Goal: Task Accomplishment & Management: Manage account settings

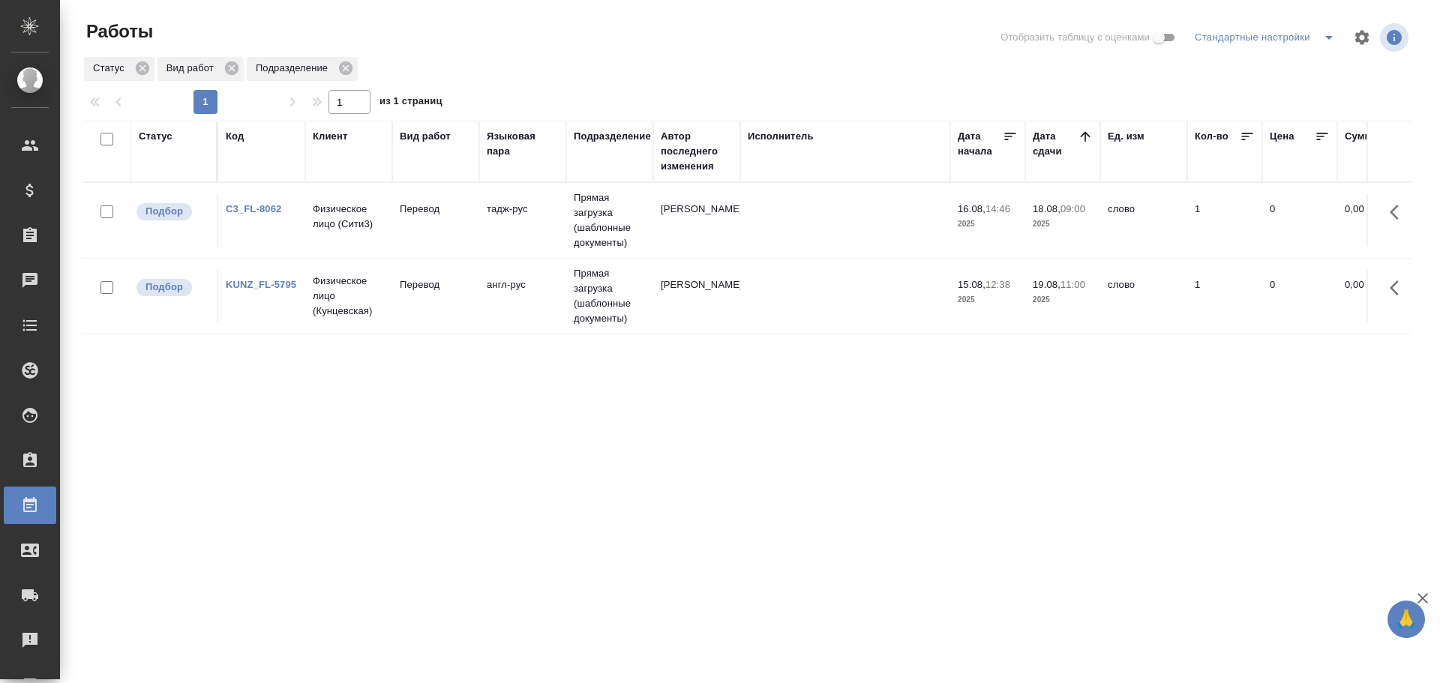
click at [391, 228] on td "Физическое лицо (Сити3)" at bounding box center [348, 220] width 87 height 52
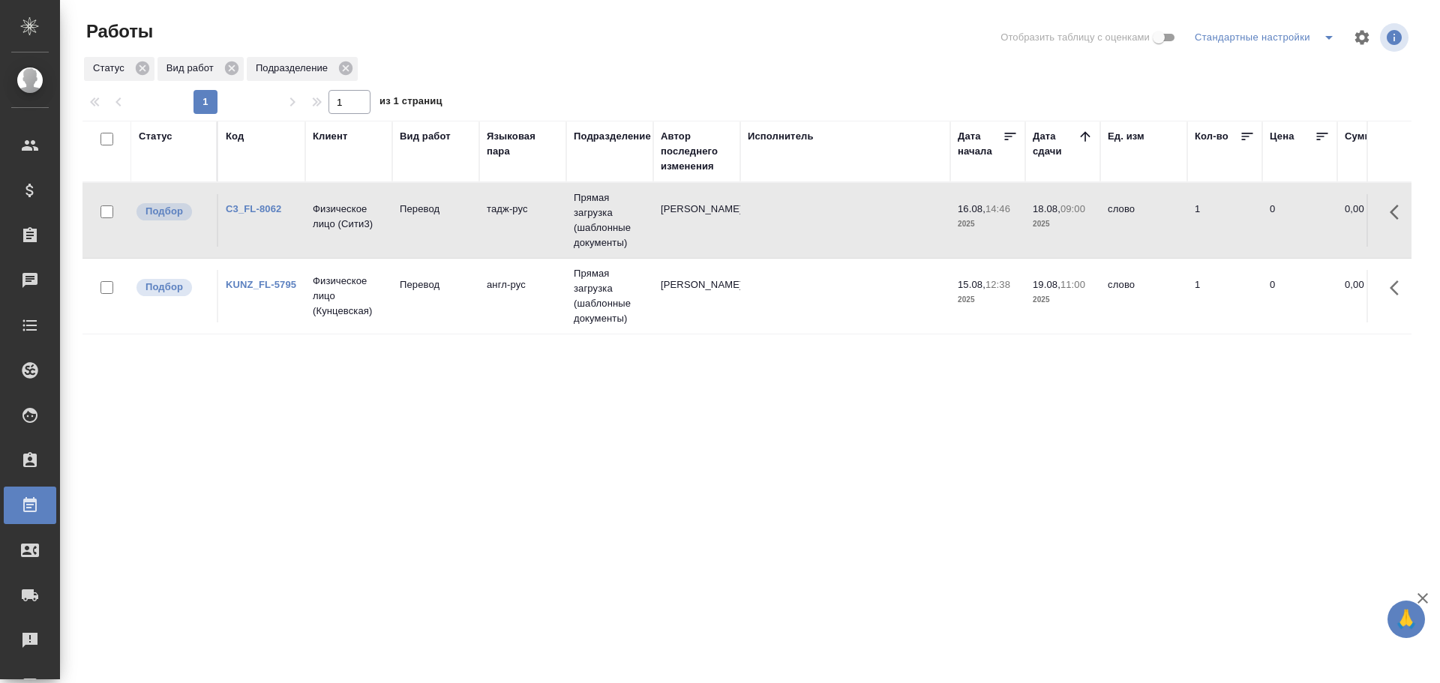
click at [391, 228] on td "Физическое лицо (Сити3)" at bounding box center [348, 220] width 87 height 52
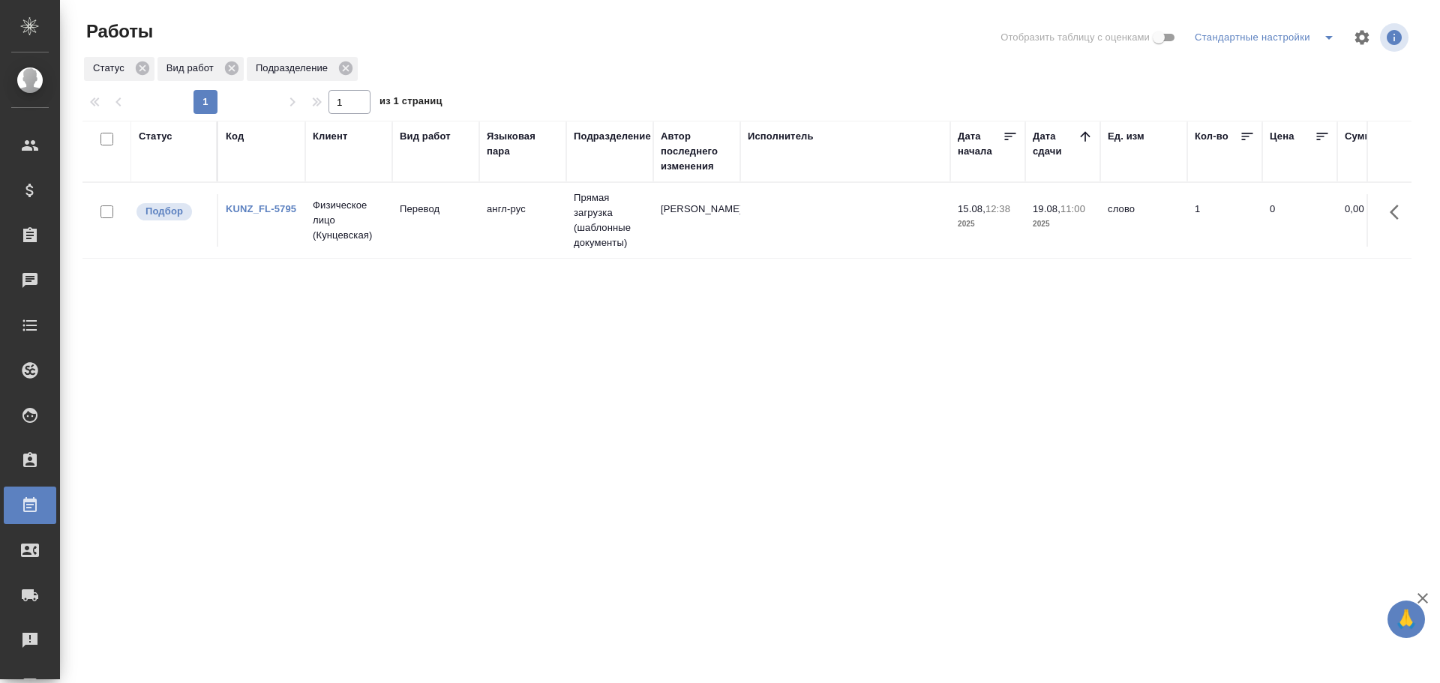
click at [169, 139] on div "Статус" at bounding box center [156, 136] width 34 height 15
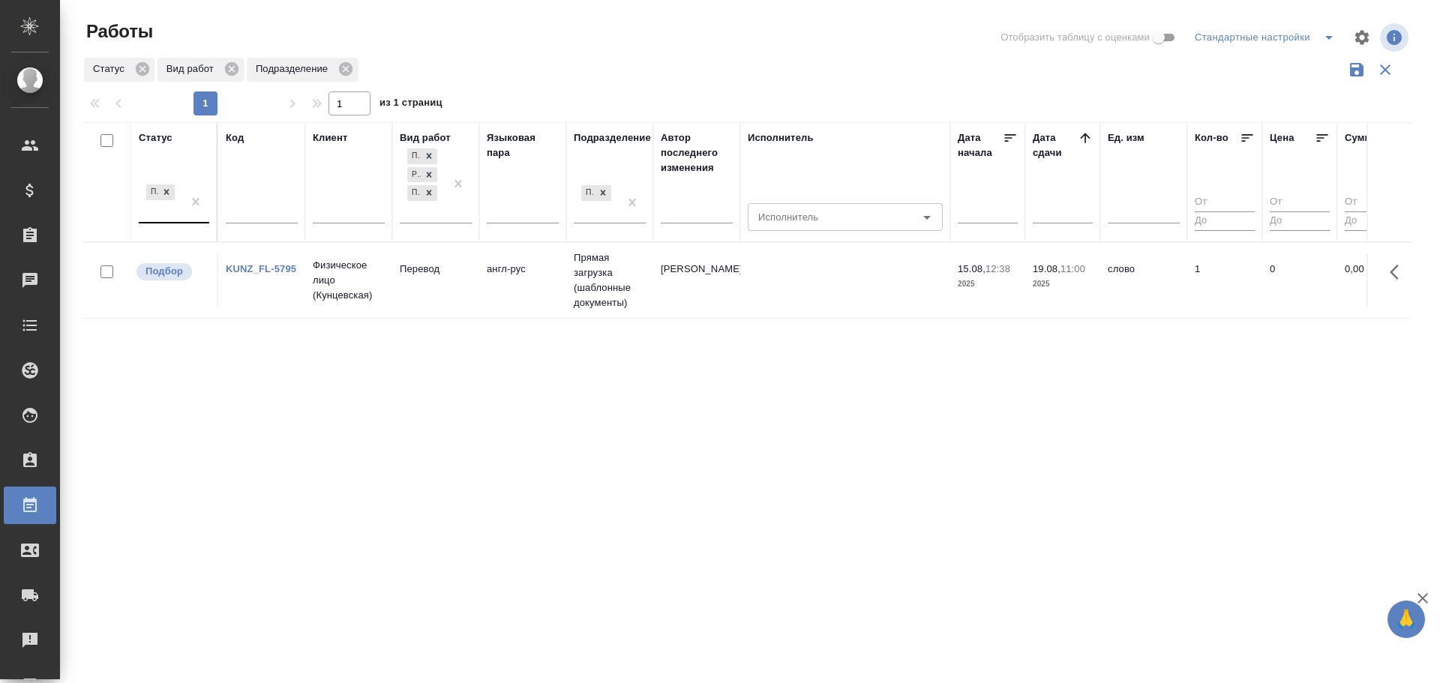
click at [174, 211] on div "Подбор" at bounding box center [160, 201] width 43 height 40
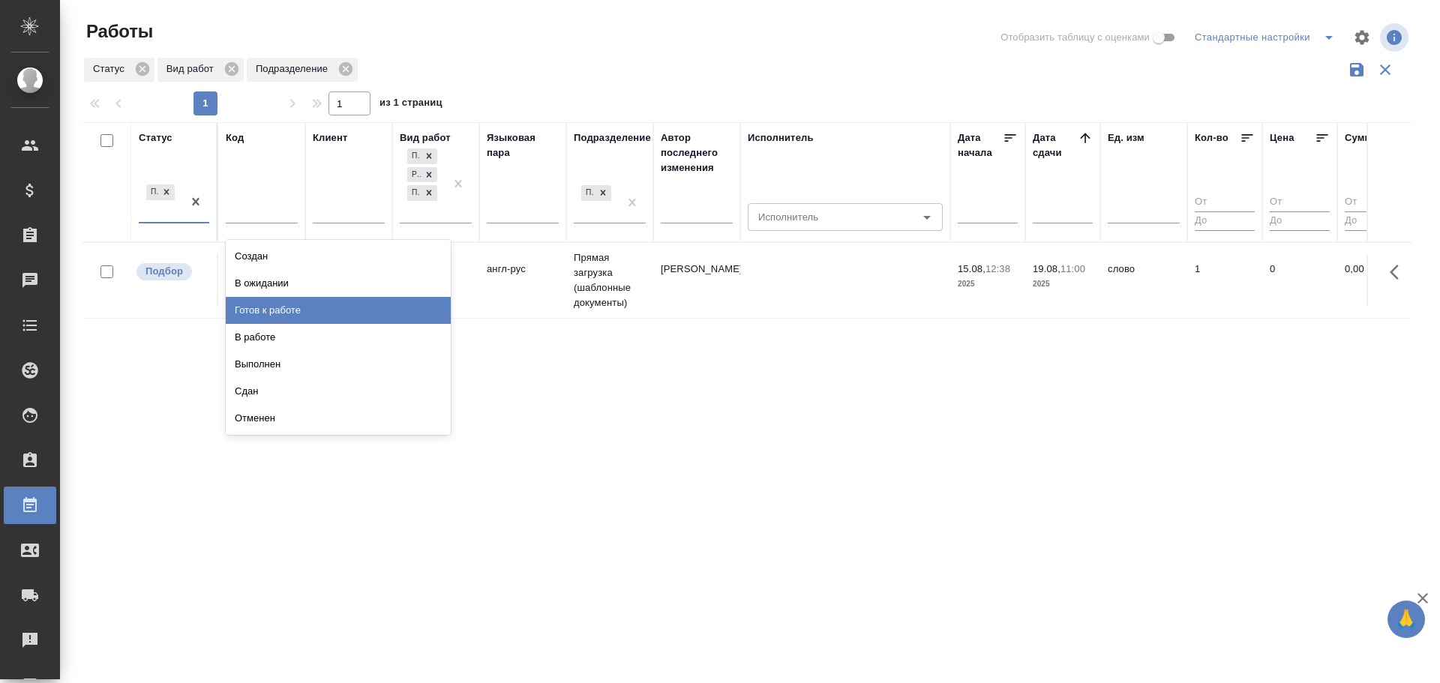
click at [241, 304] on div "Готов к работе" at bounding box center [338, 310] width 225 height 27
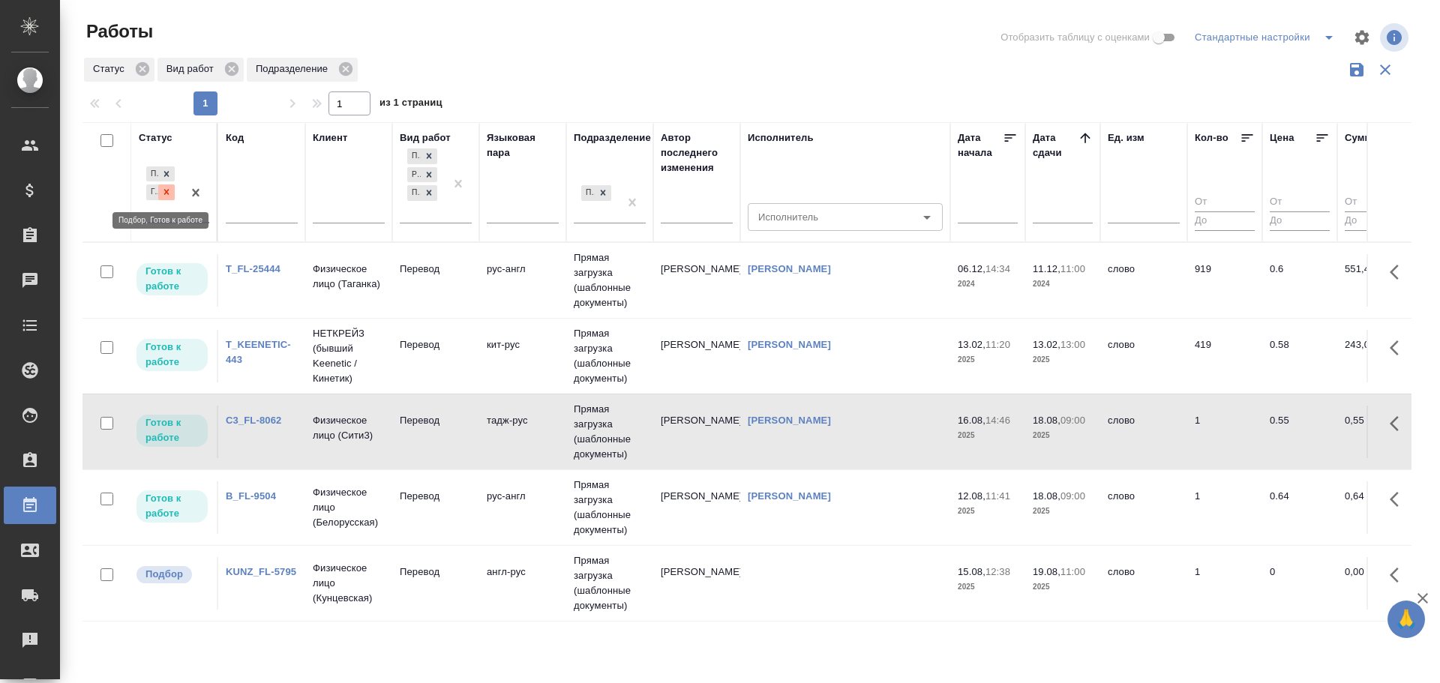
click at [161, 192] on icon at bounding box center [166, 192] width 10 height 10
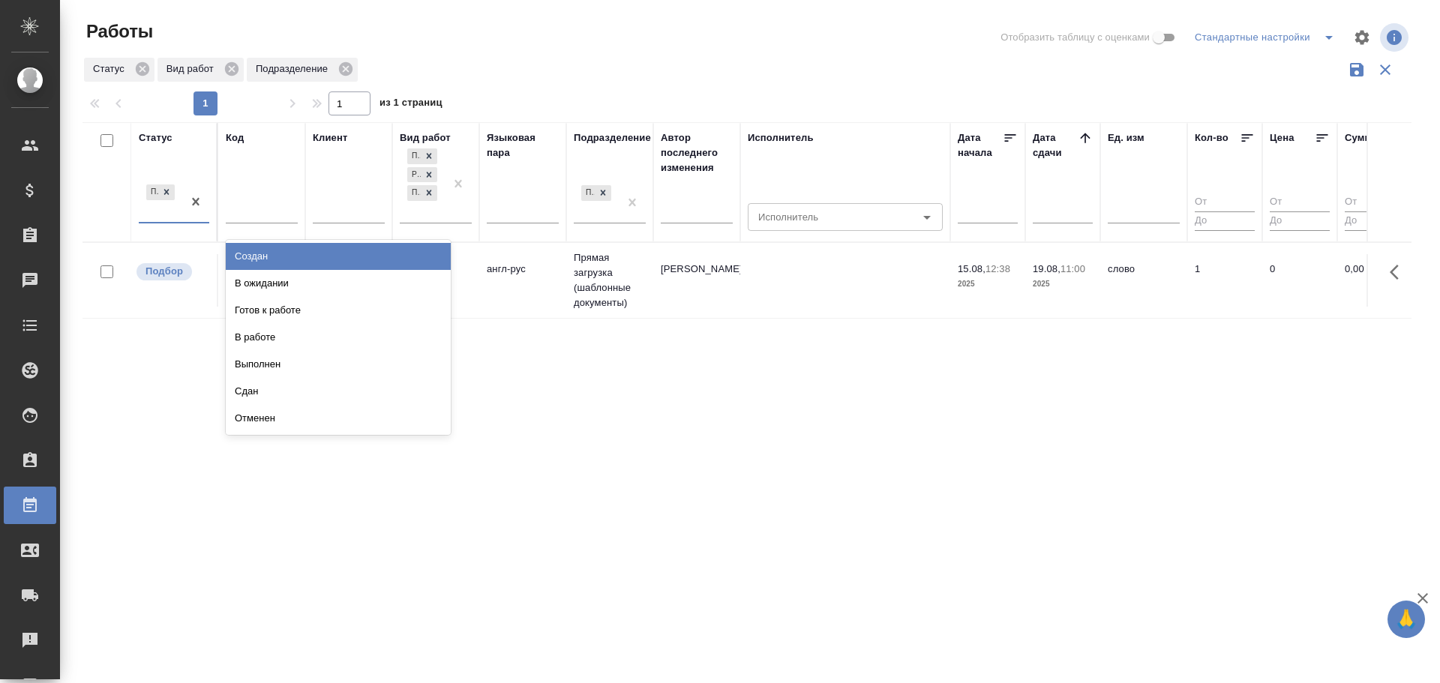
click at [163, 217] on div "Подбор" at bounding box center [160, 201] width 43 height 40
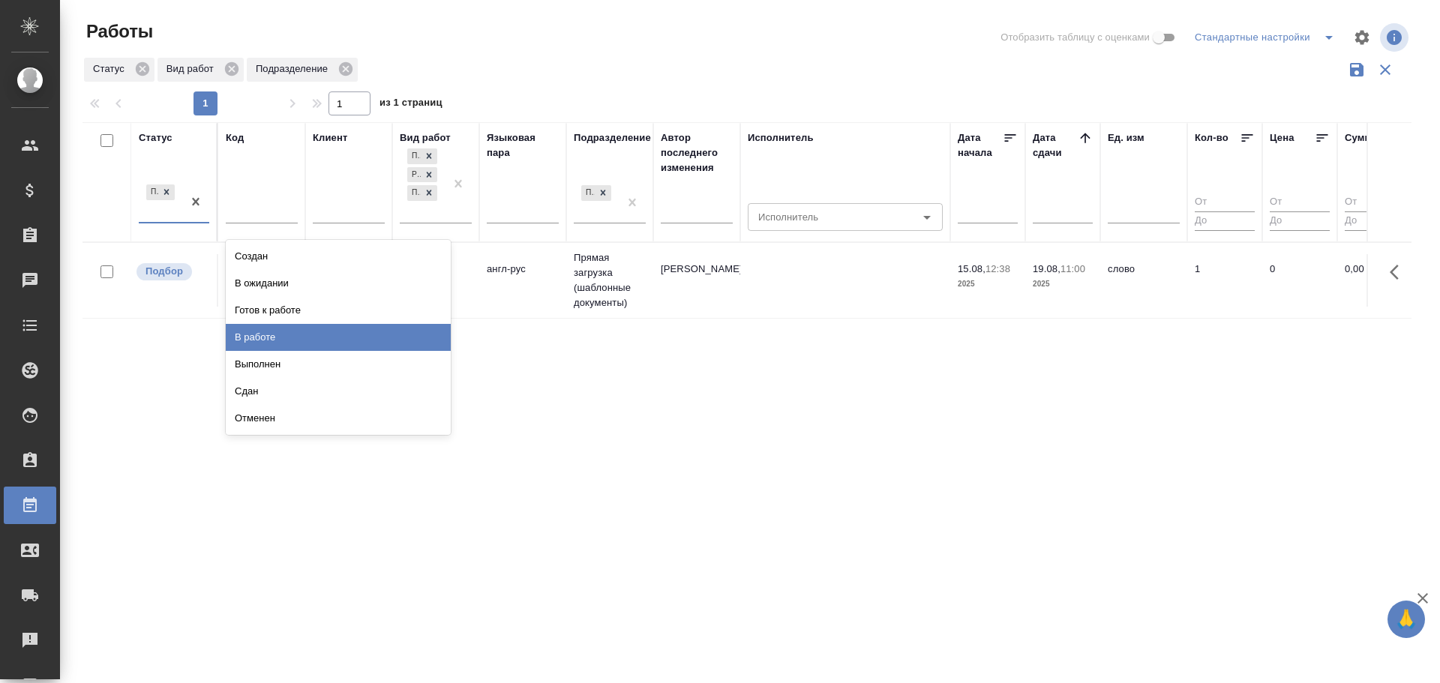
click at [229, 329] on div "В работе" at bounding box center [338, 337] width 225 height 27
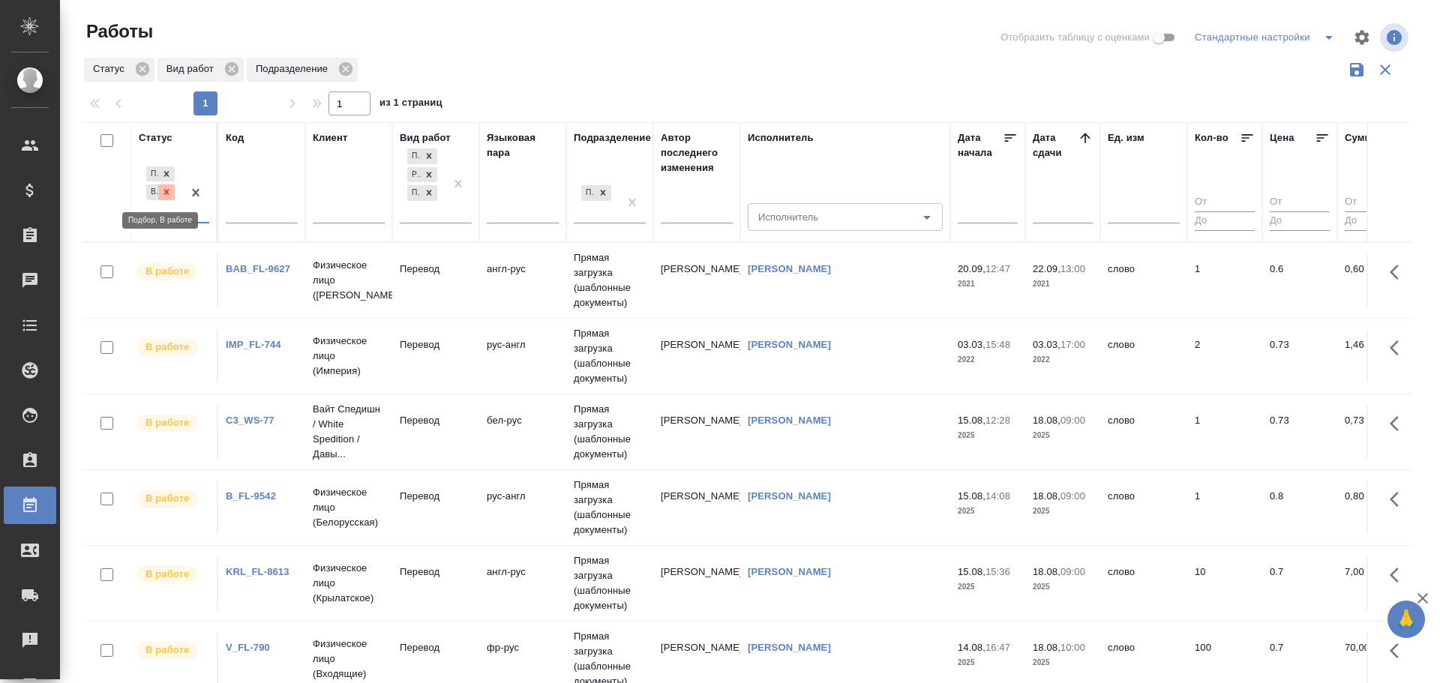
click at [163, 197] on icon at bounding box center [166, 192] width 10 height 10
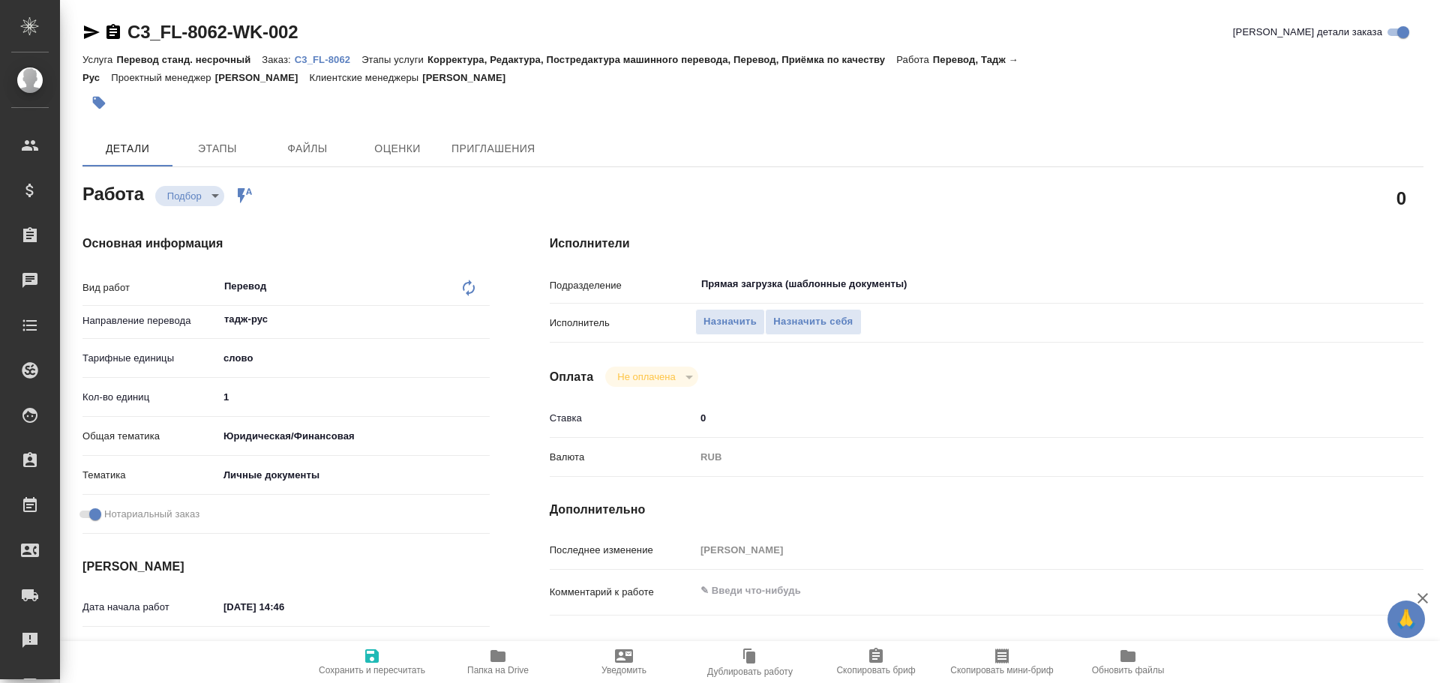
type textarea "x"
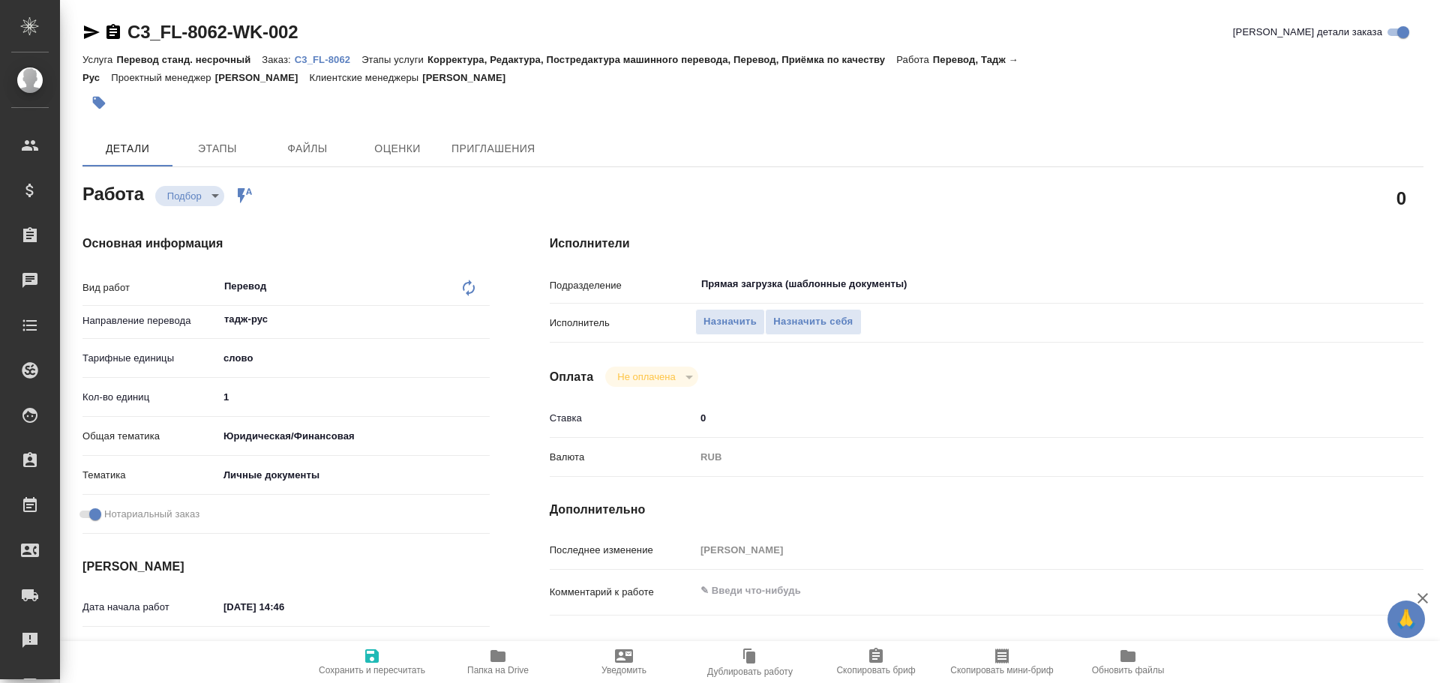
type textarea "x"
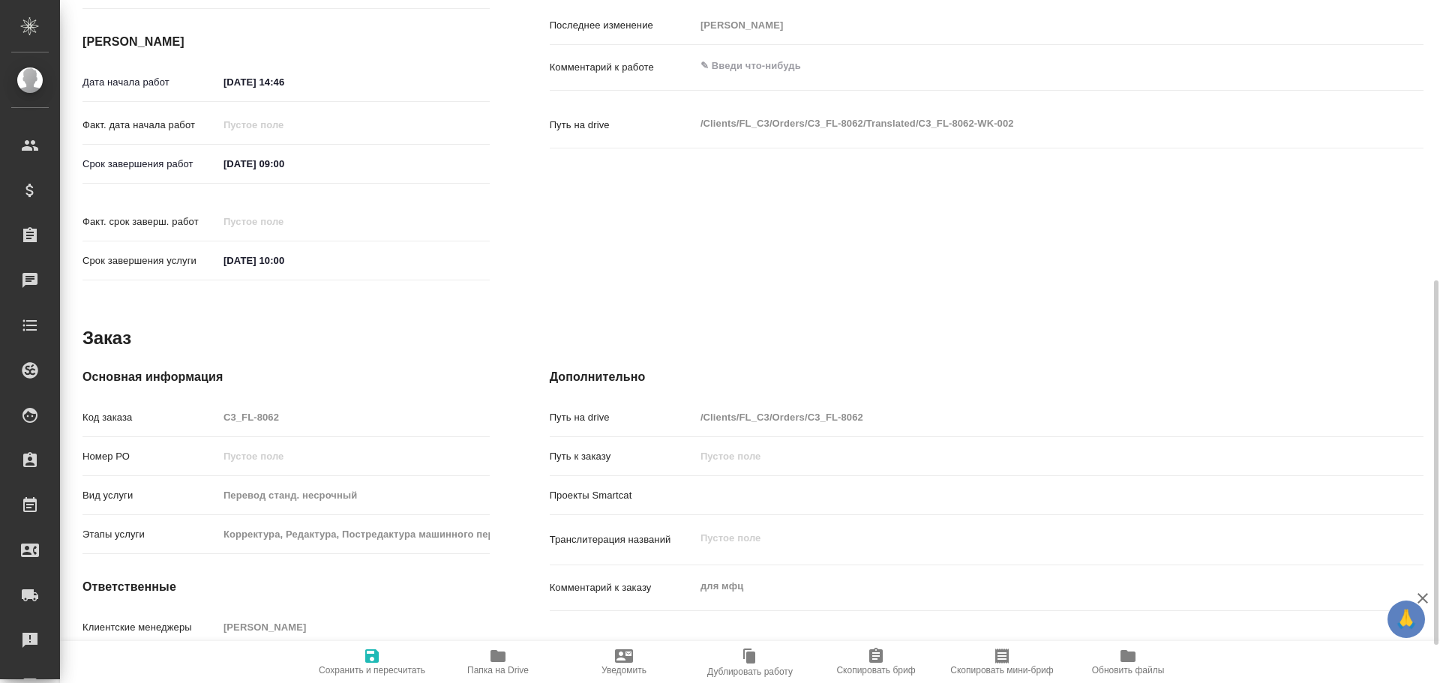
type textarea "x"
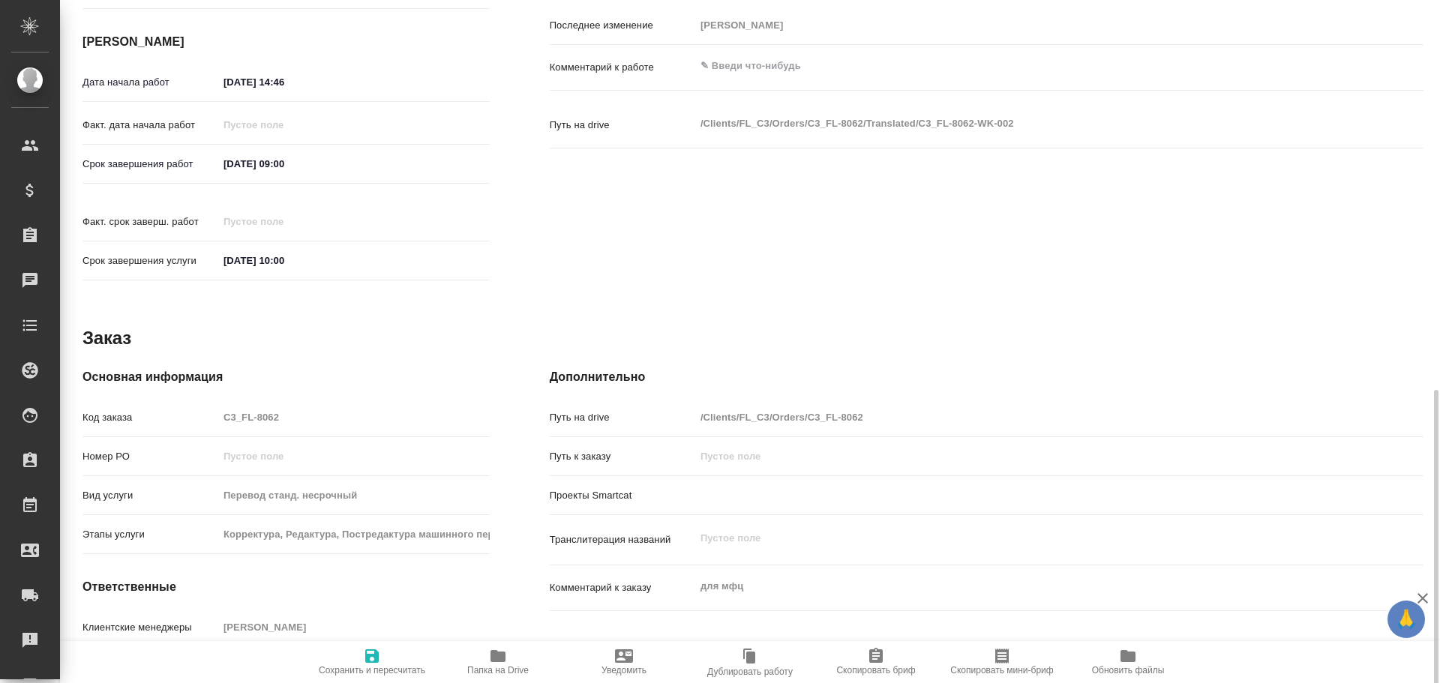
scroll to position [596, 0]
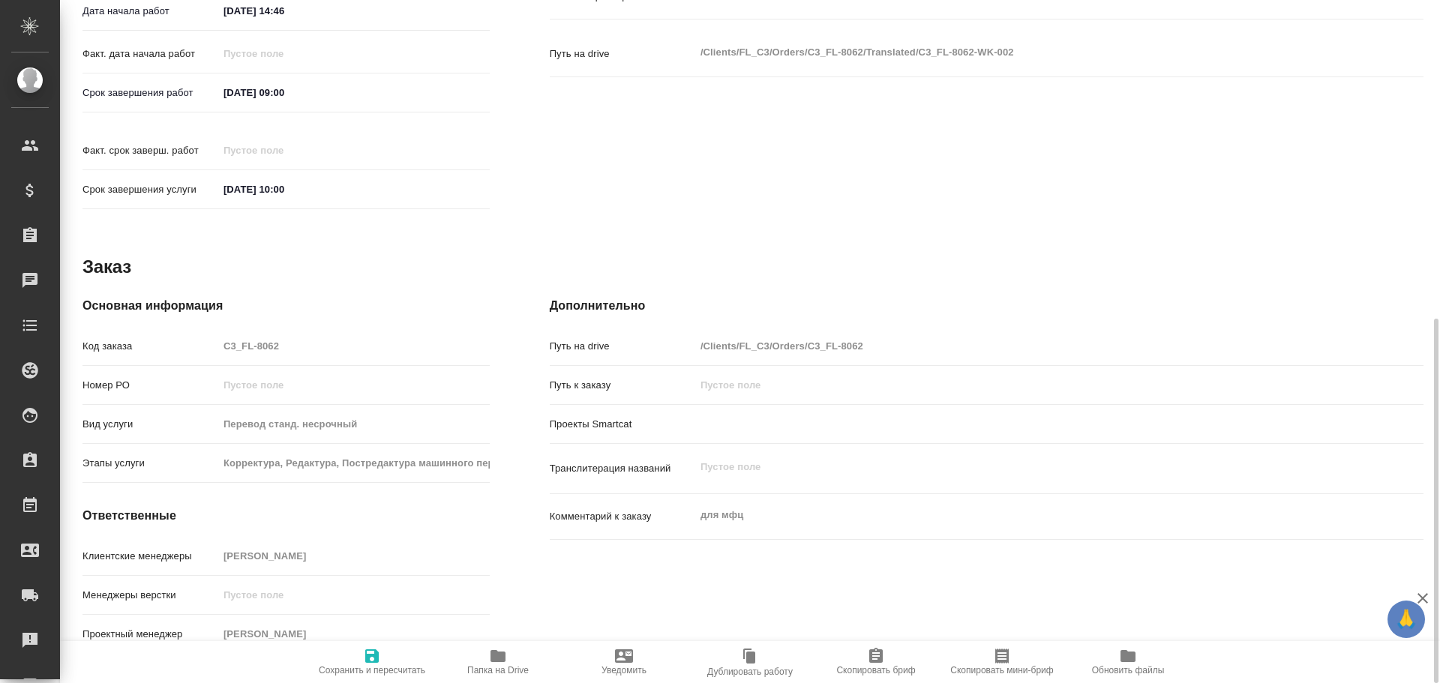
type textarea "x"
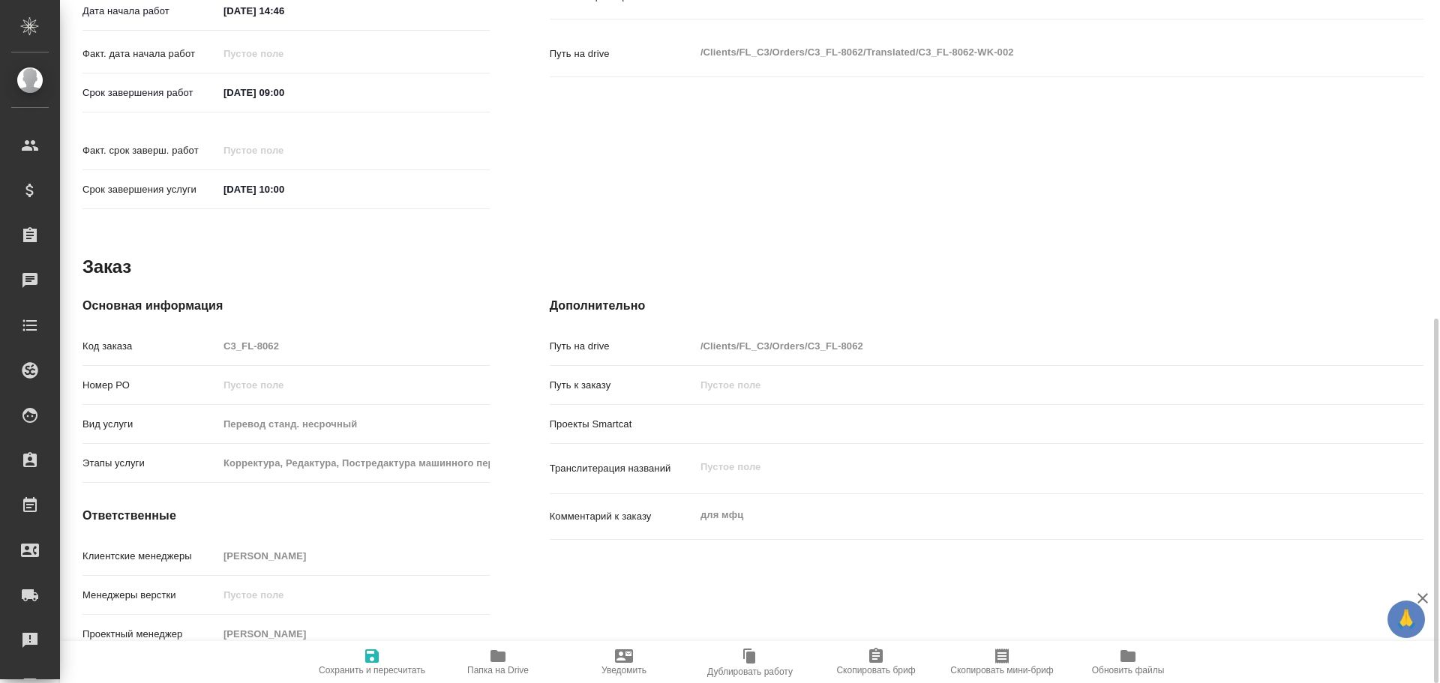
type textarea "x"
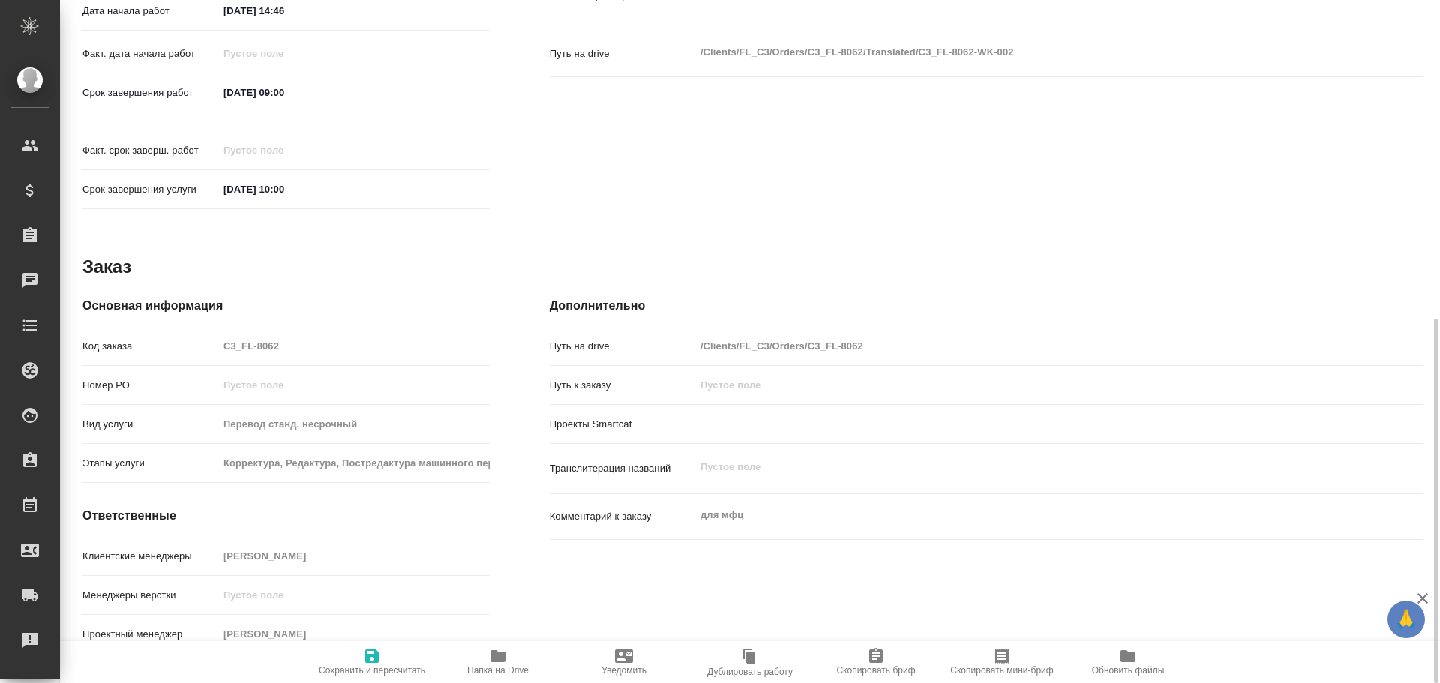
click at [484, 655] on span "Папка на Drive" at bounding box center [498, 661] width 108 height 28
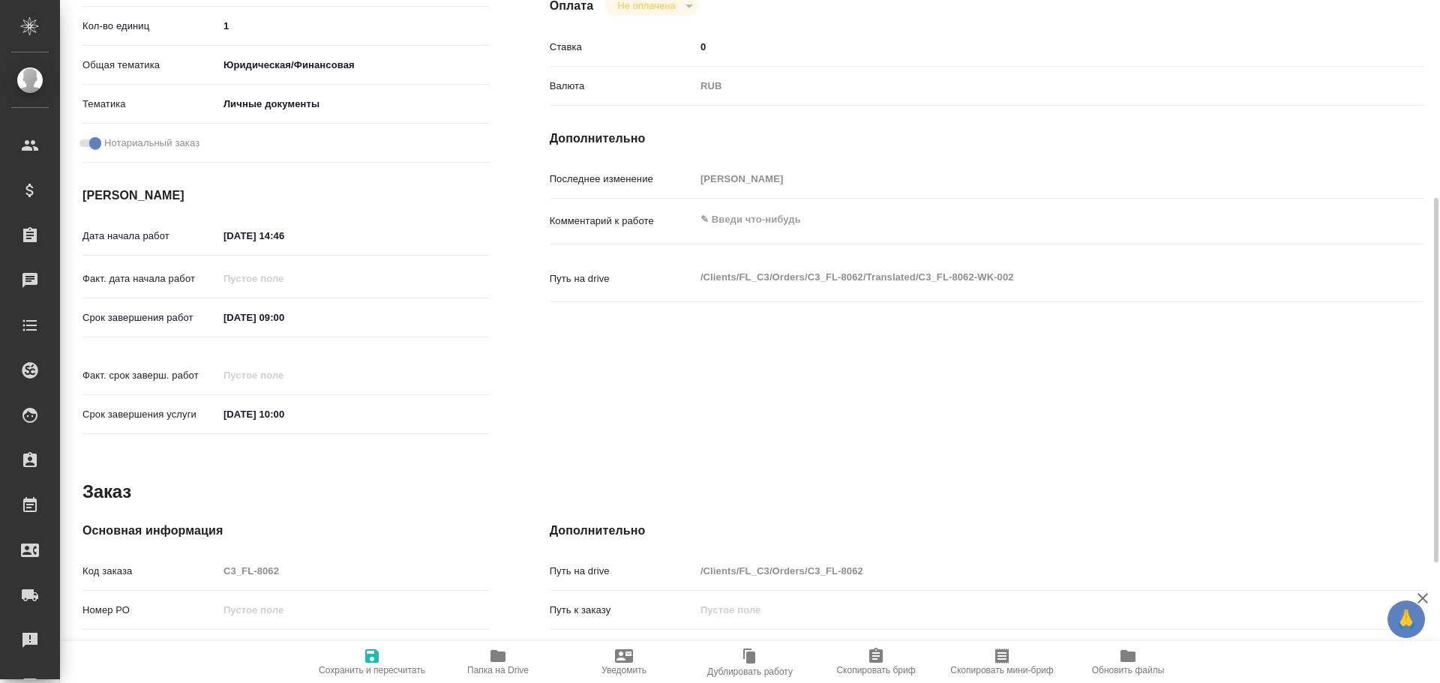
scroll to position [146, 0]
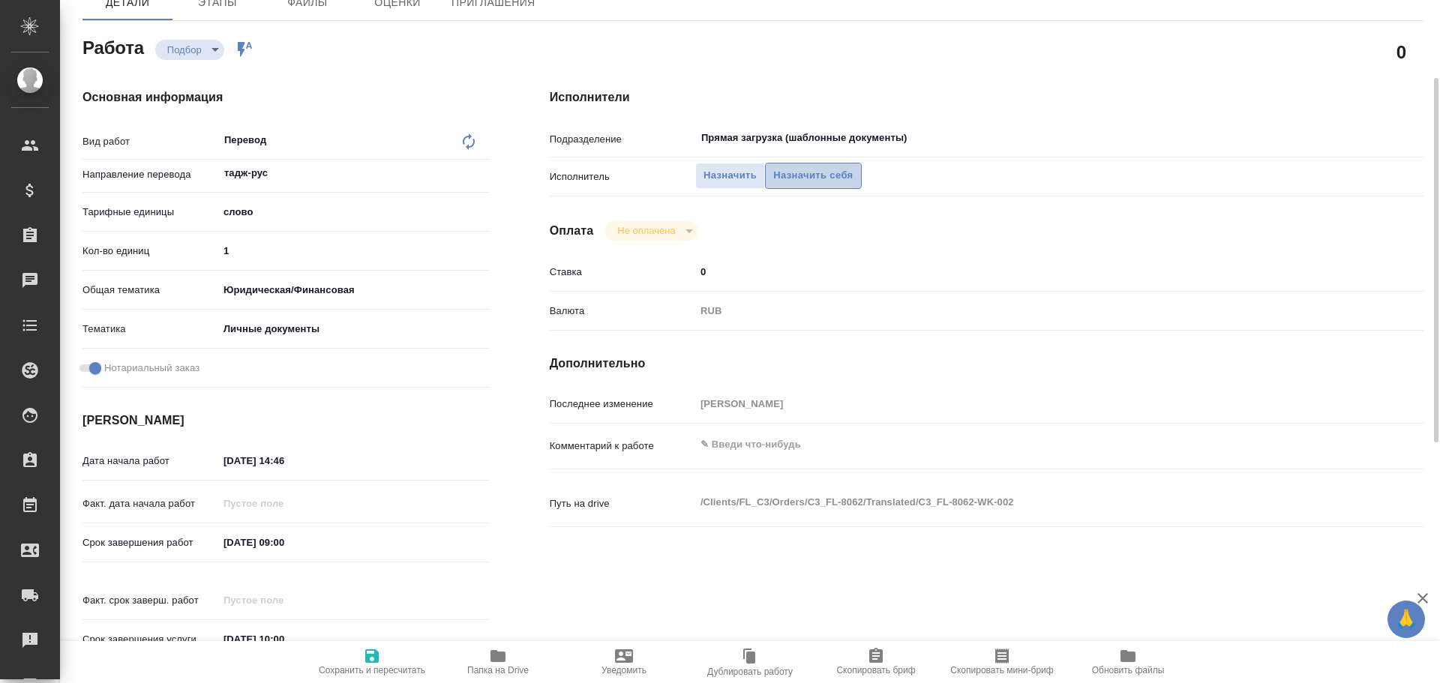
click at [797, 186] on button "Назначить себя" at bounding box center [813, 176] width 96 height 26
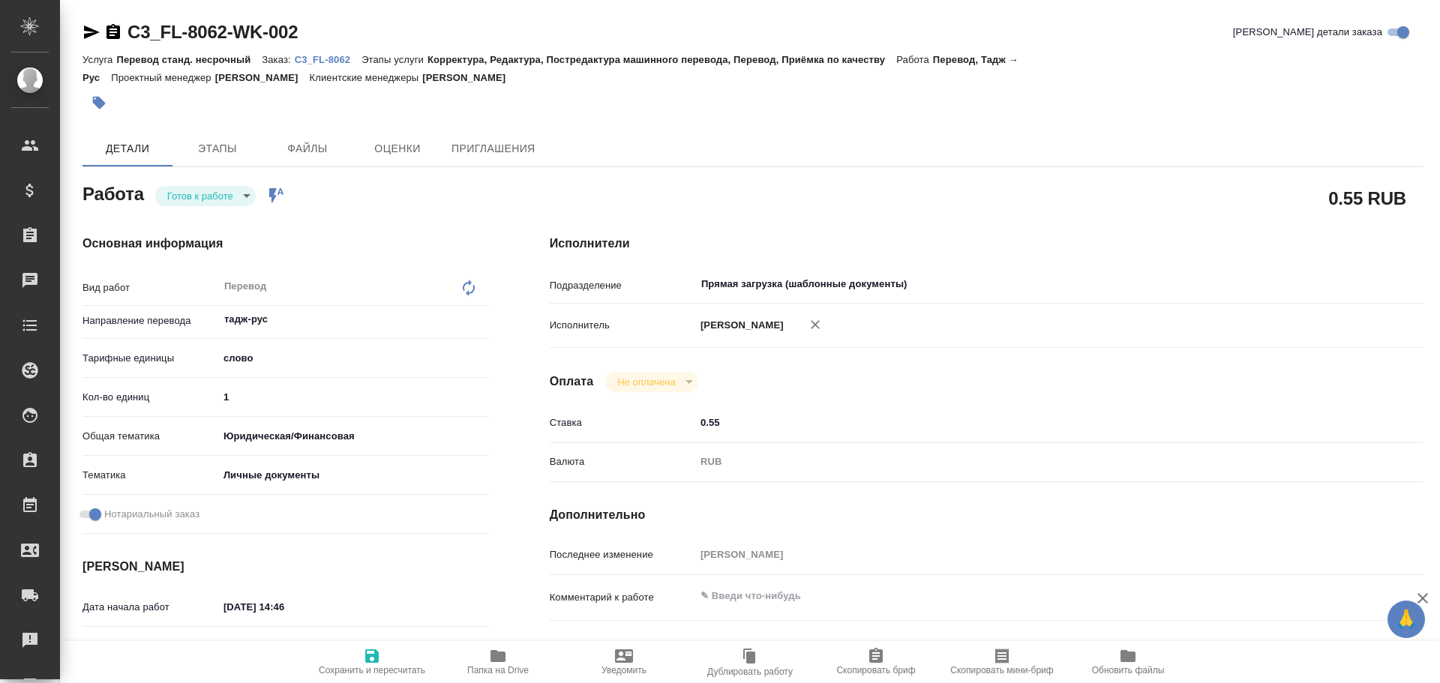
type textarea "x"
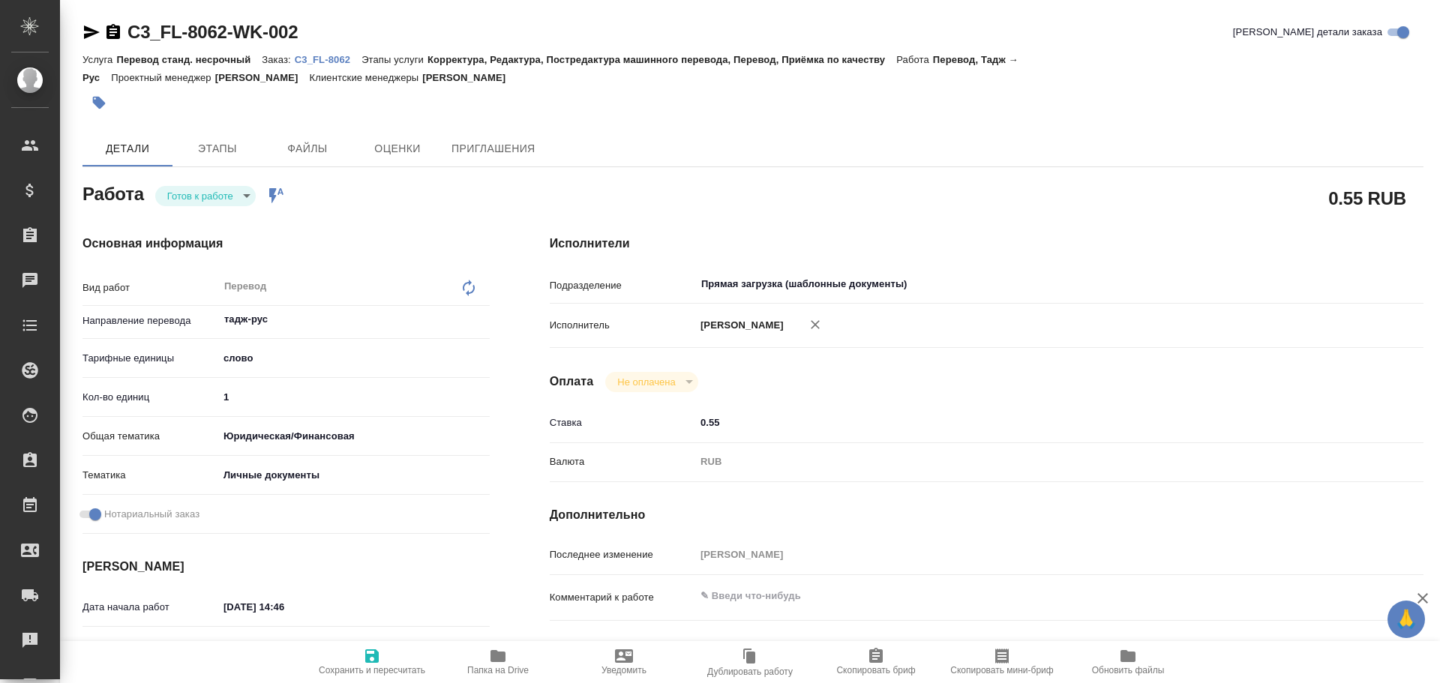
type textarea "x"
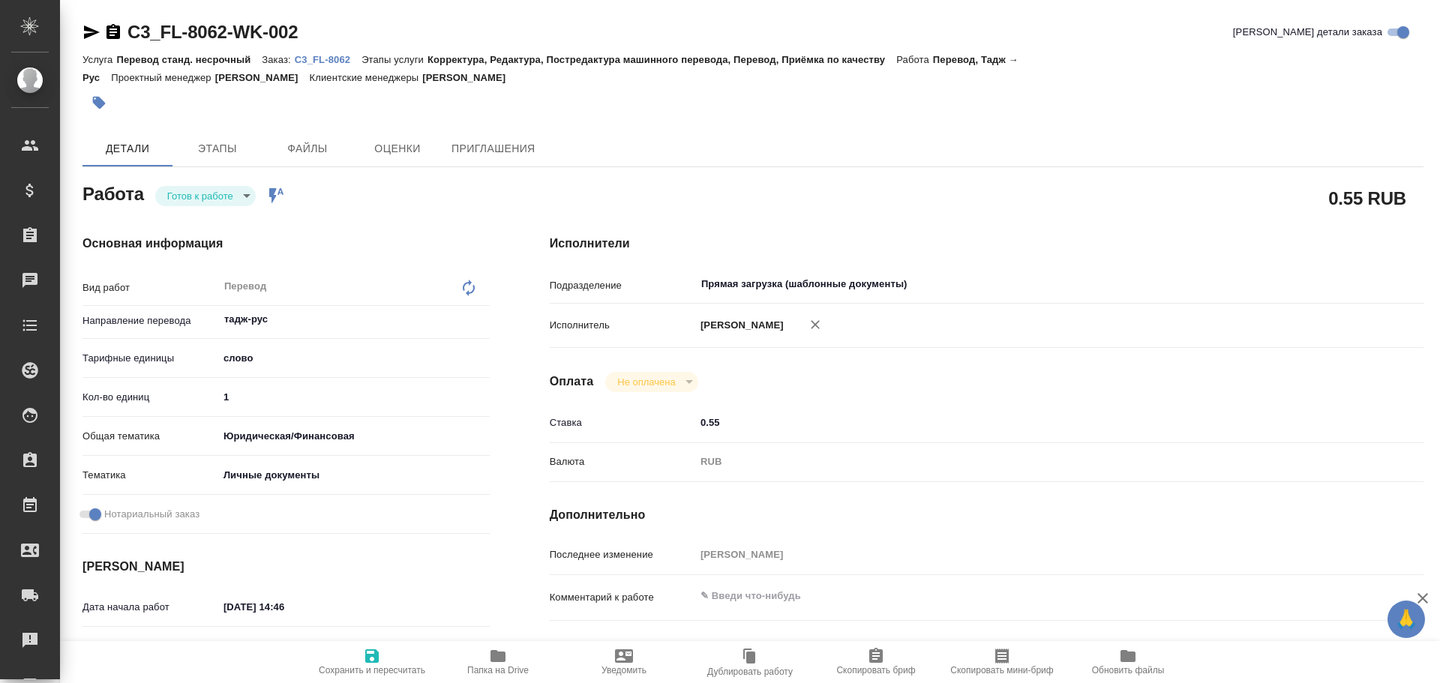
type textarea "x"
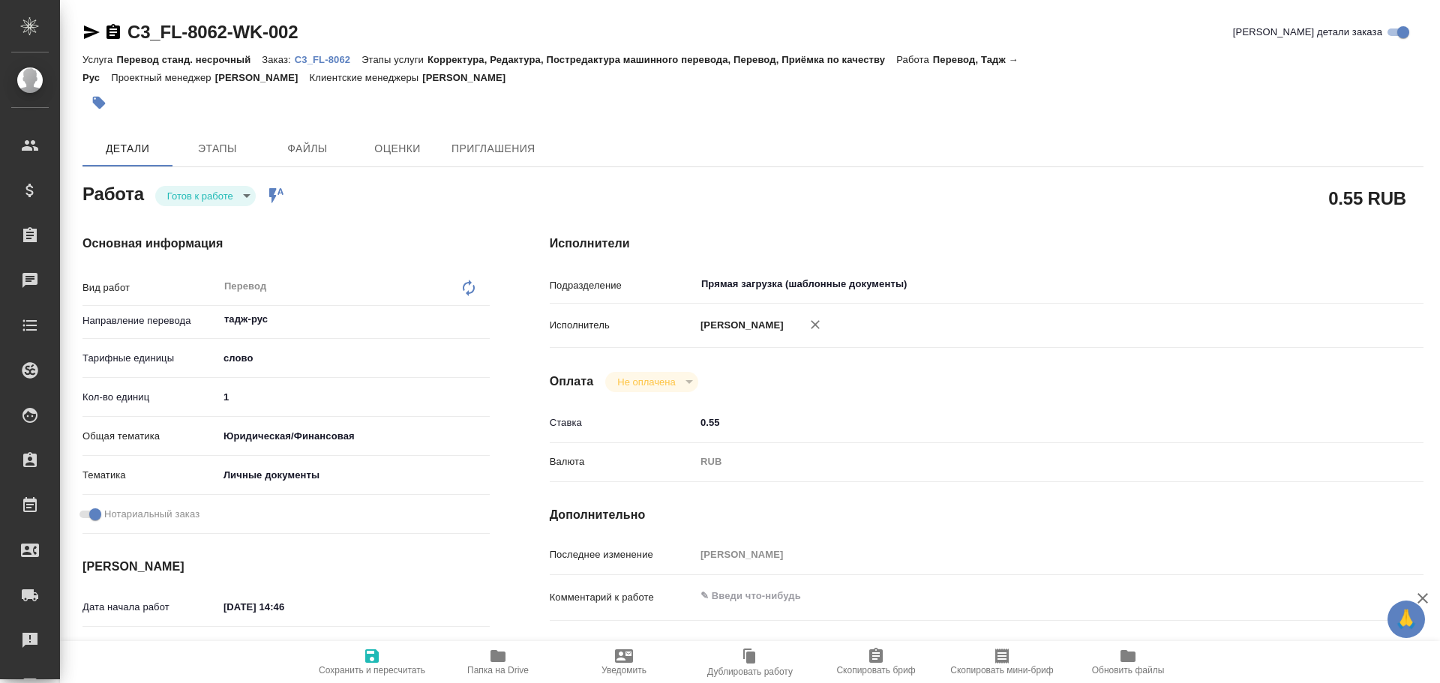
type textarea "x"
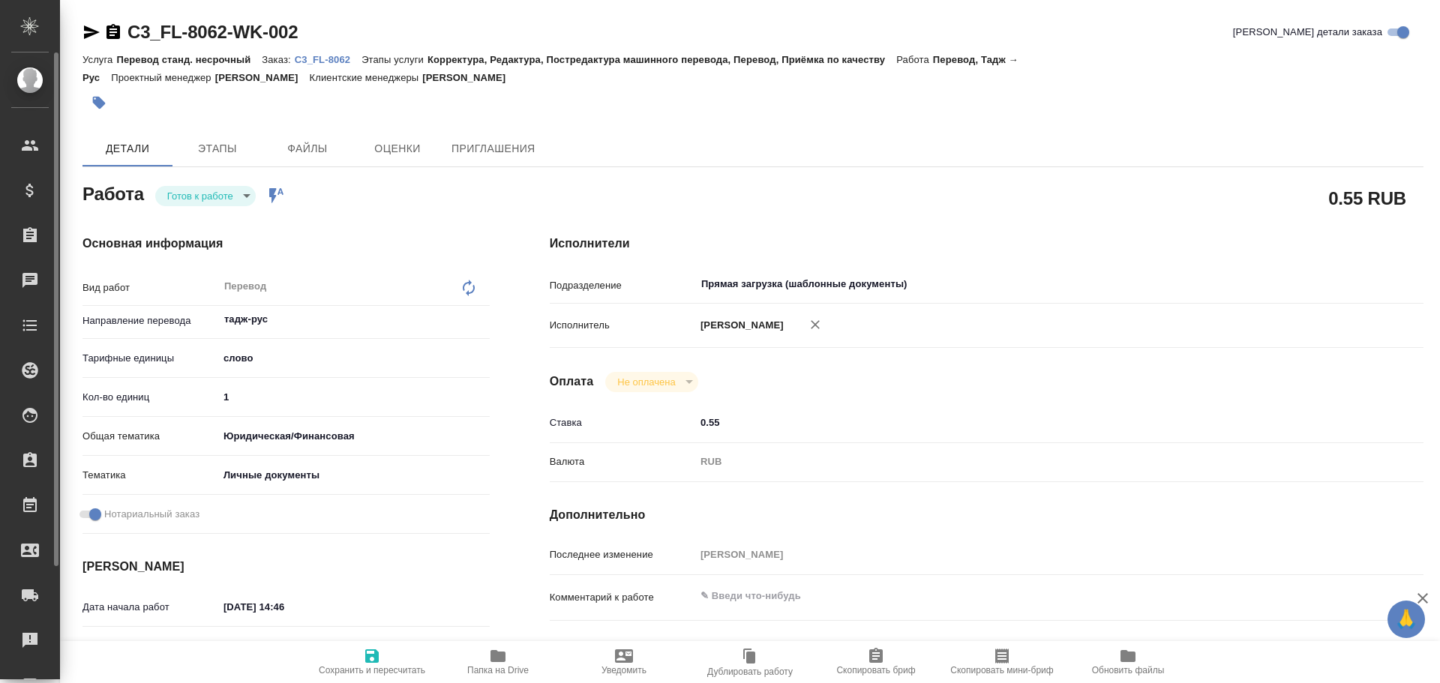
type textarea "x"
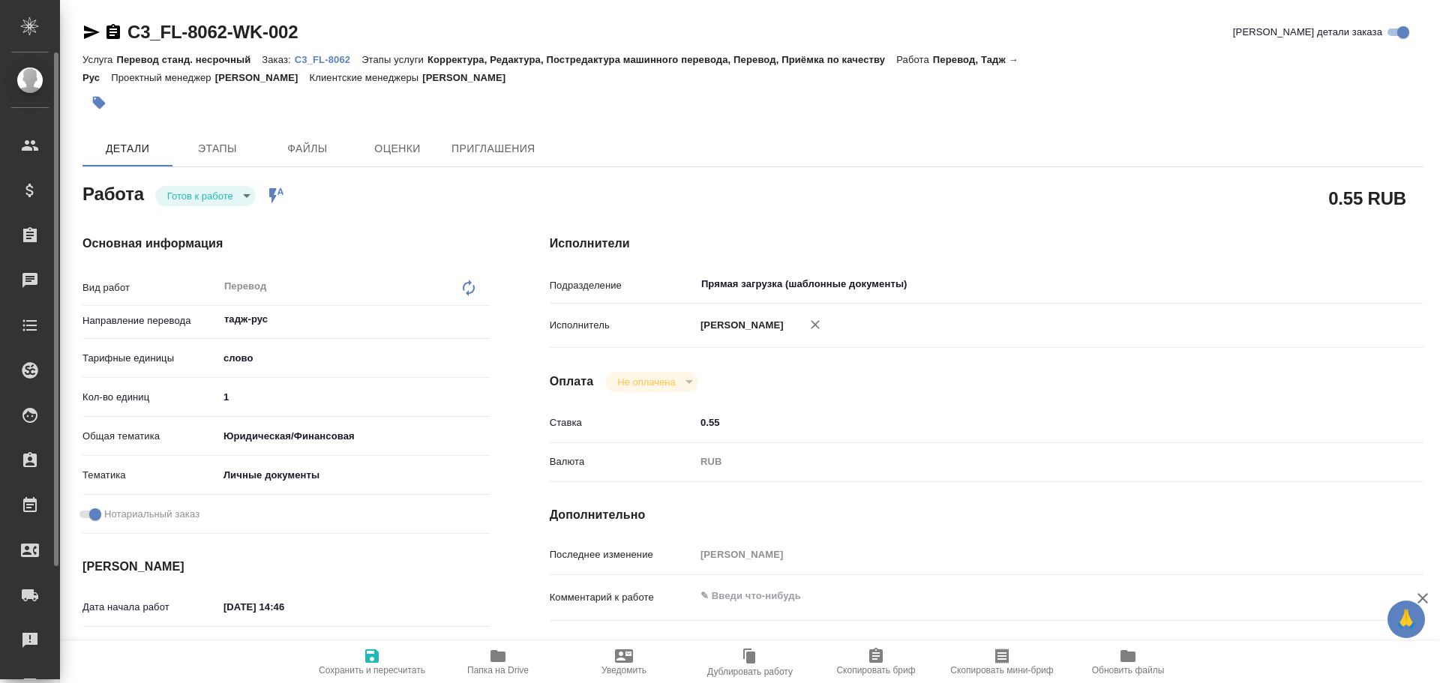
type textarea "x"
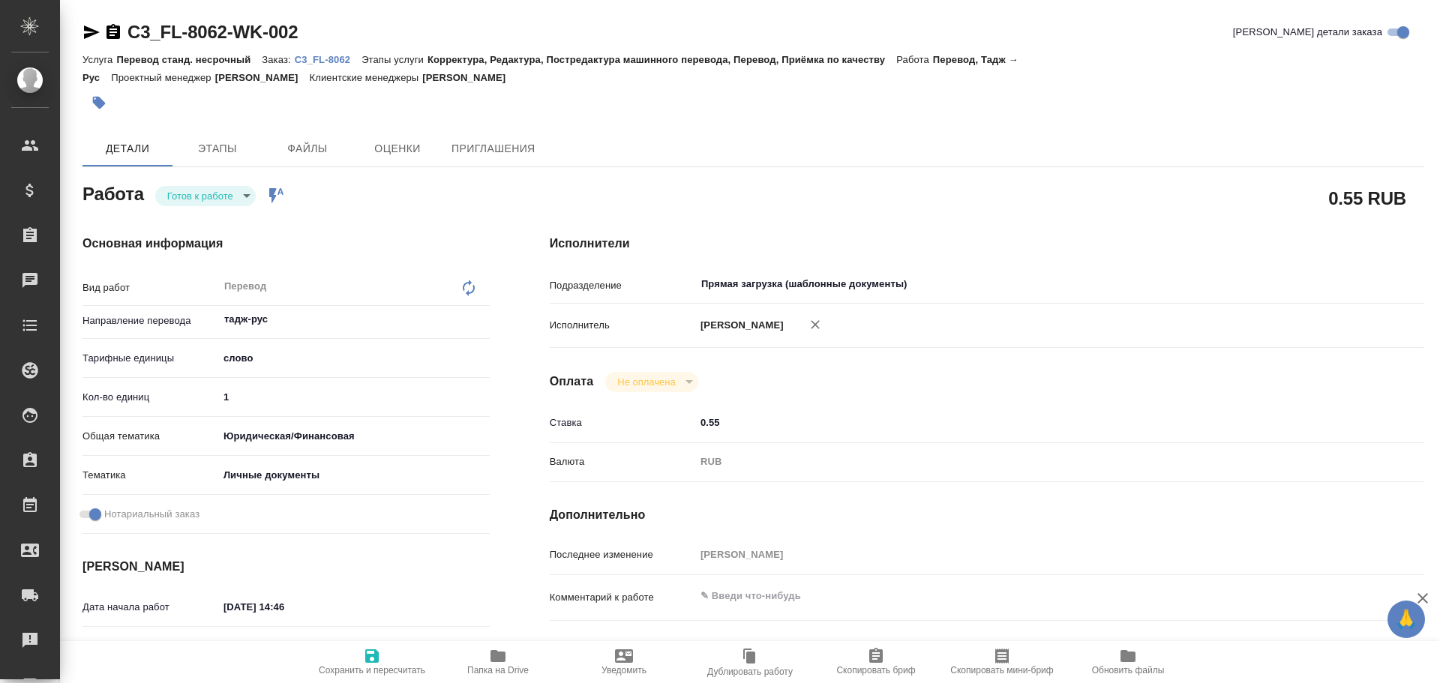
type textarea "x"
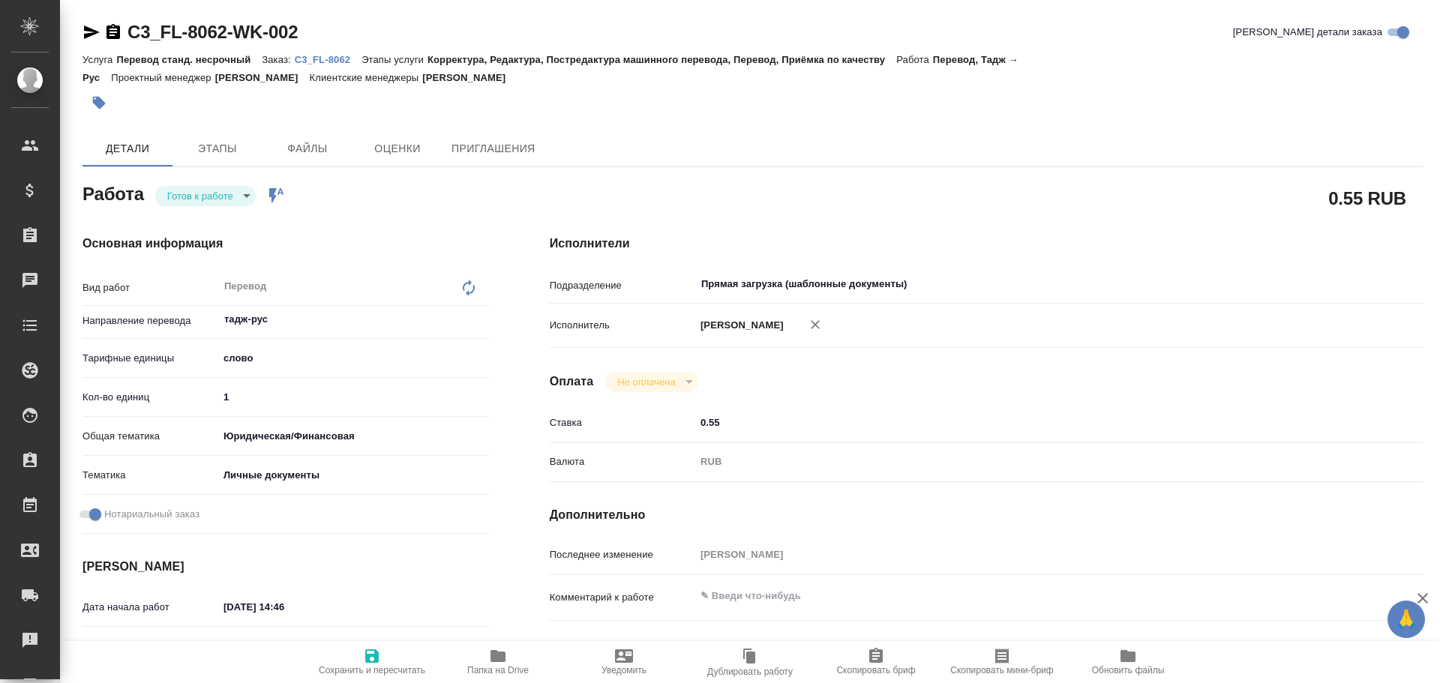
type textarea "x"
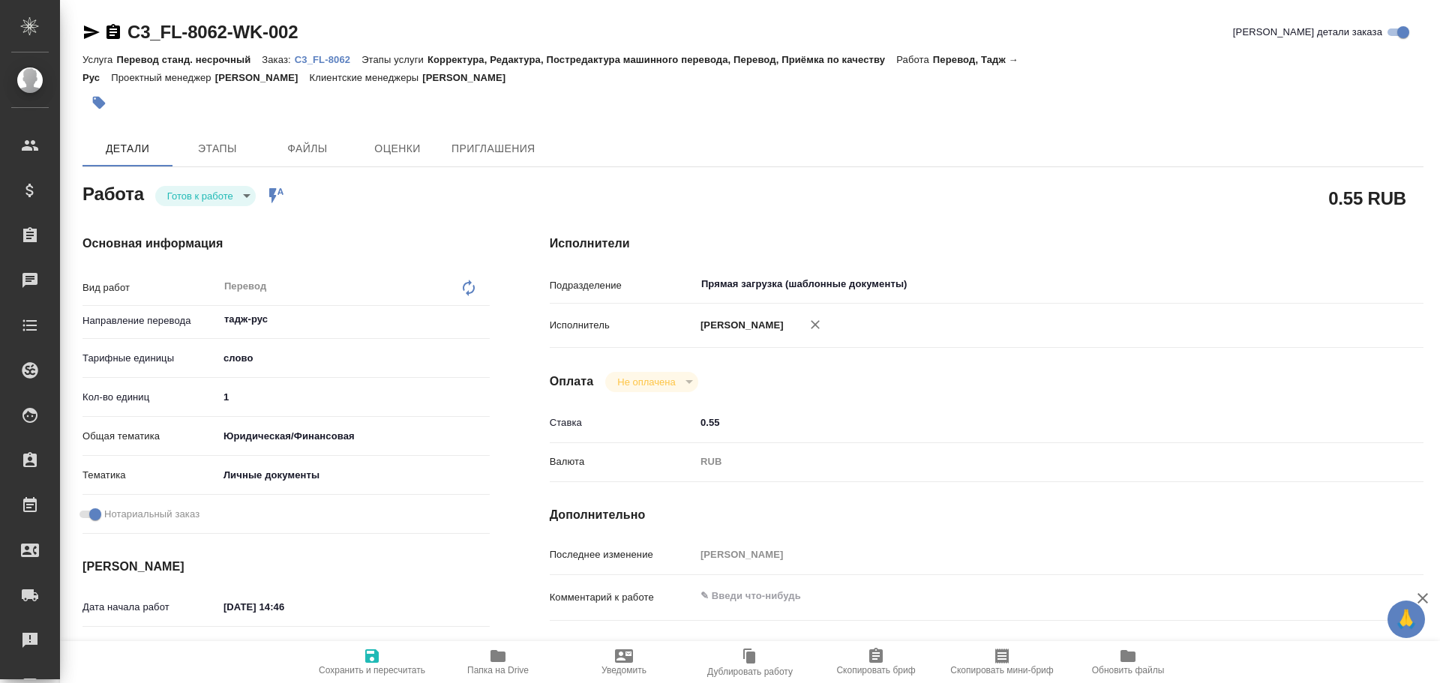
type textarea "x"
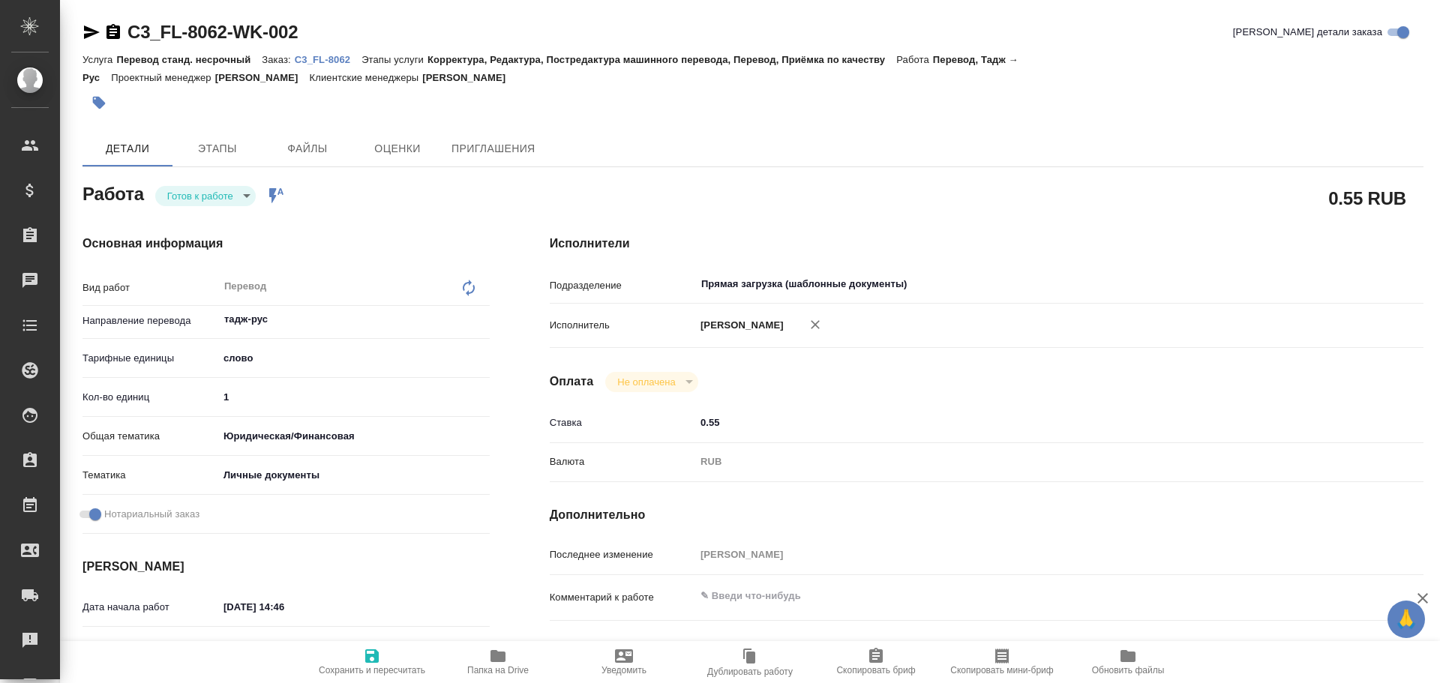
type textarea "x"
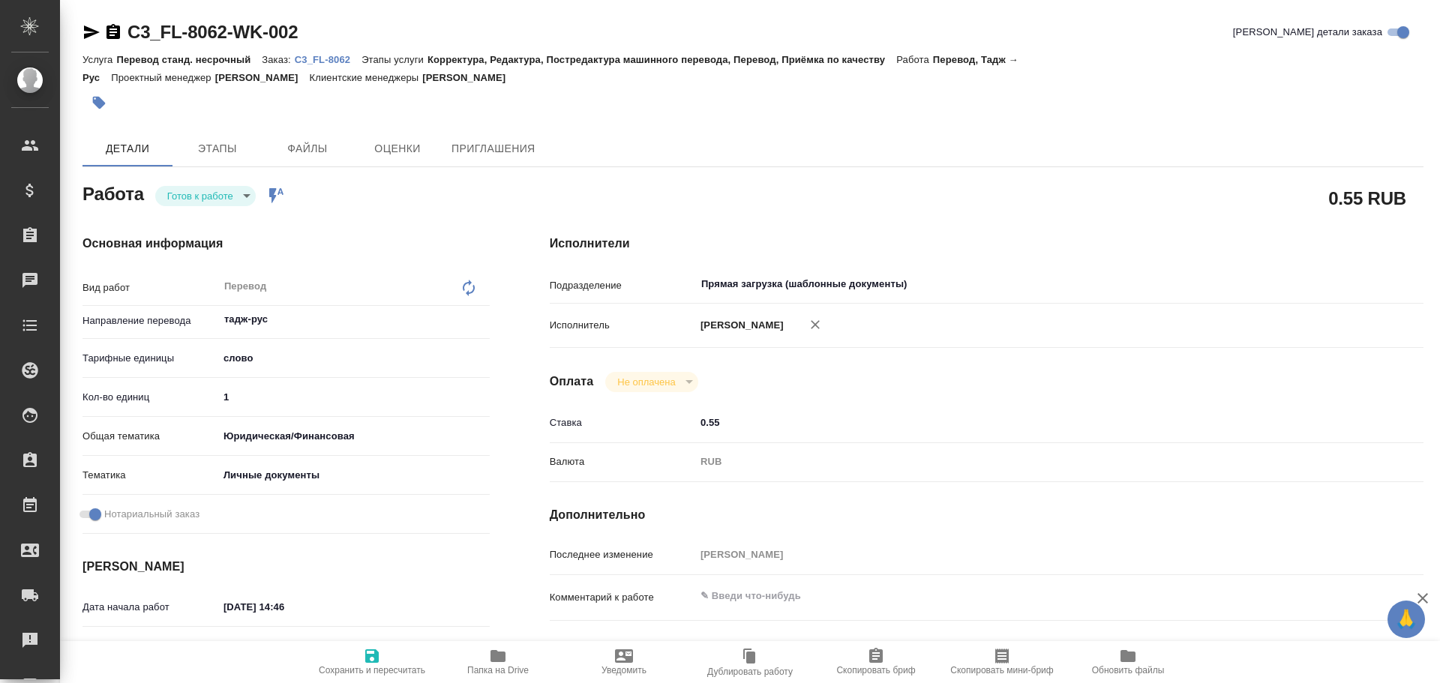
type textarea "x"
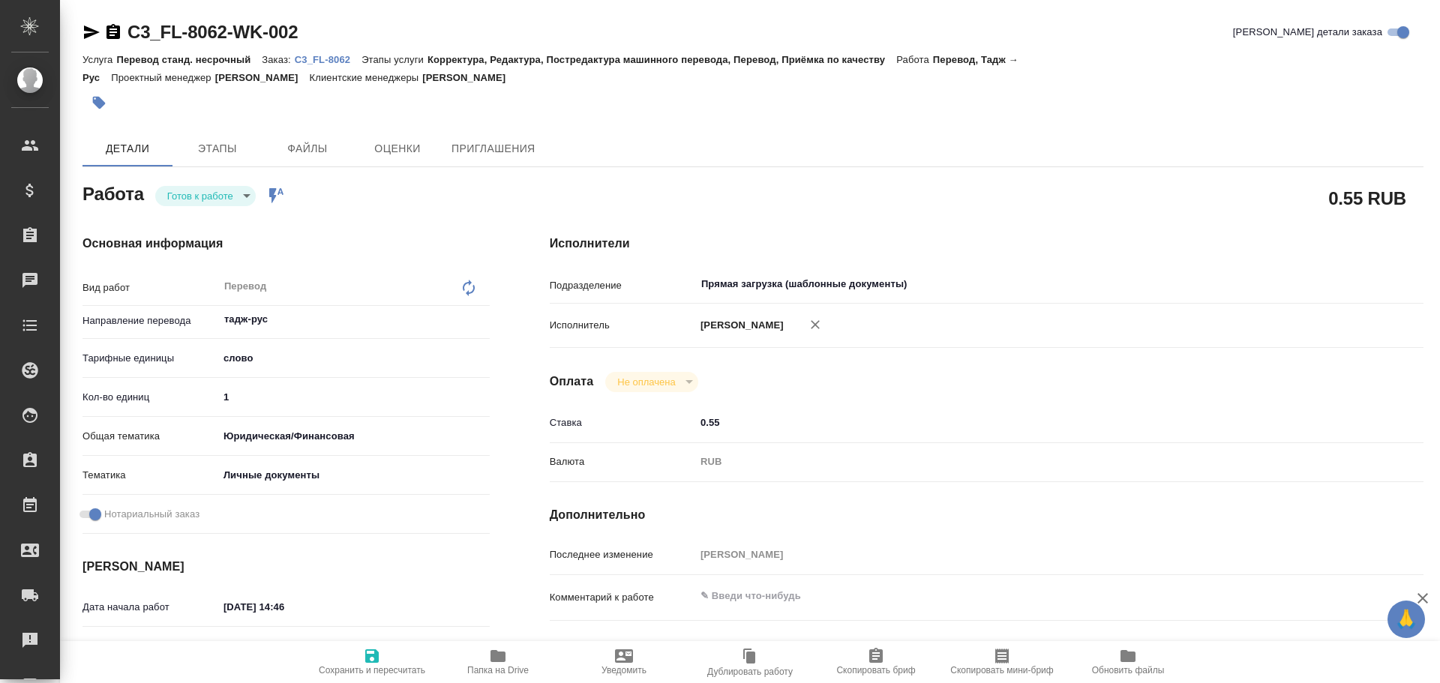
type textarea "x"
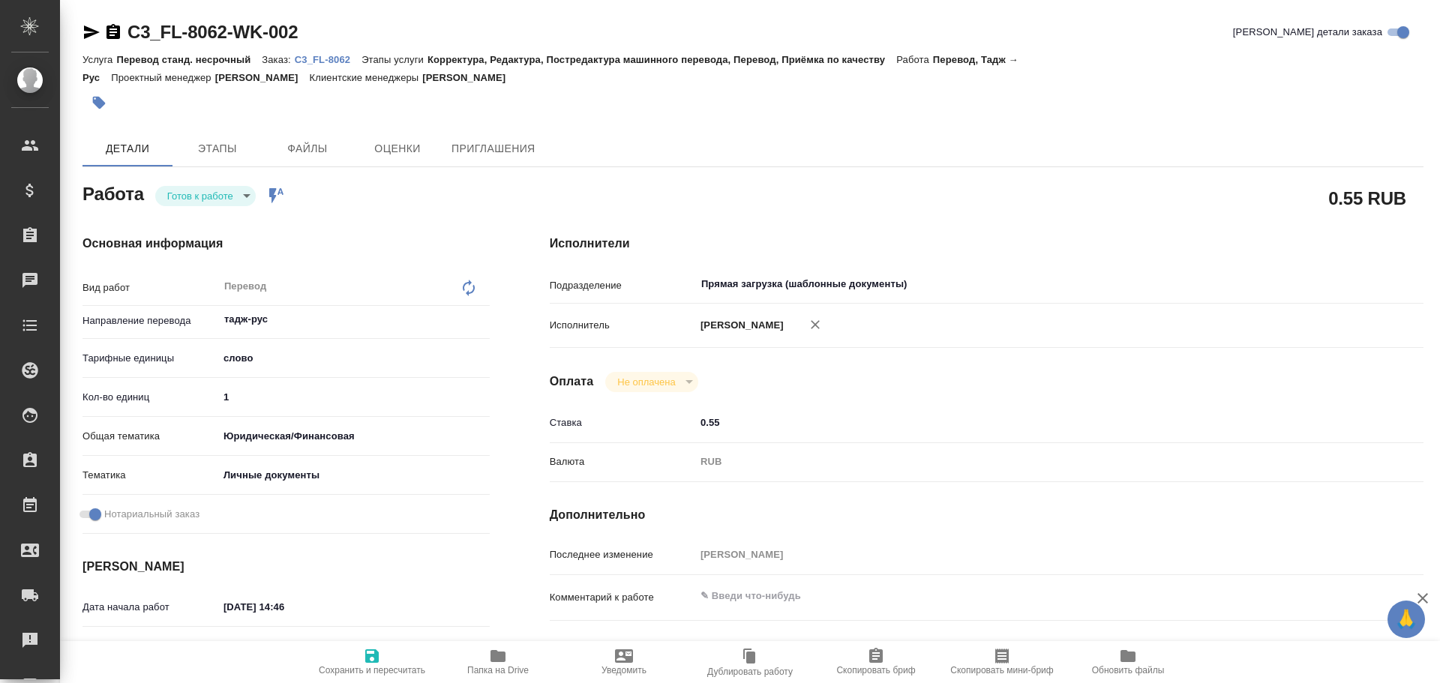
type textarea "x"
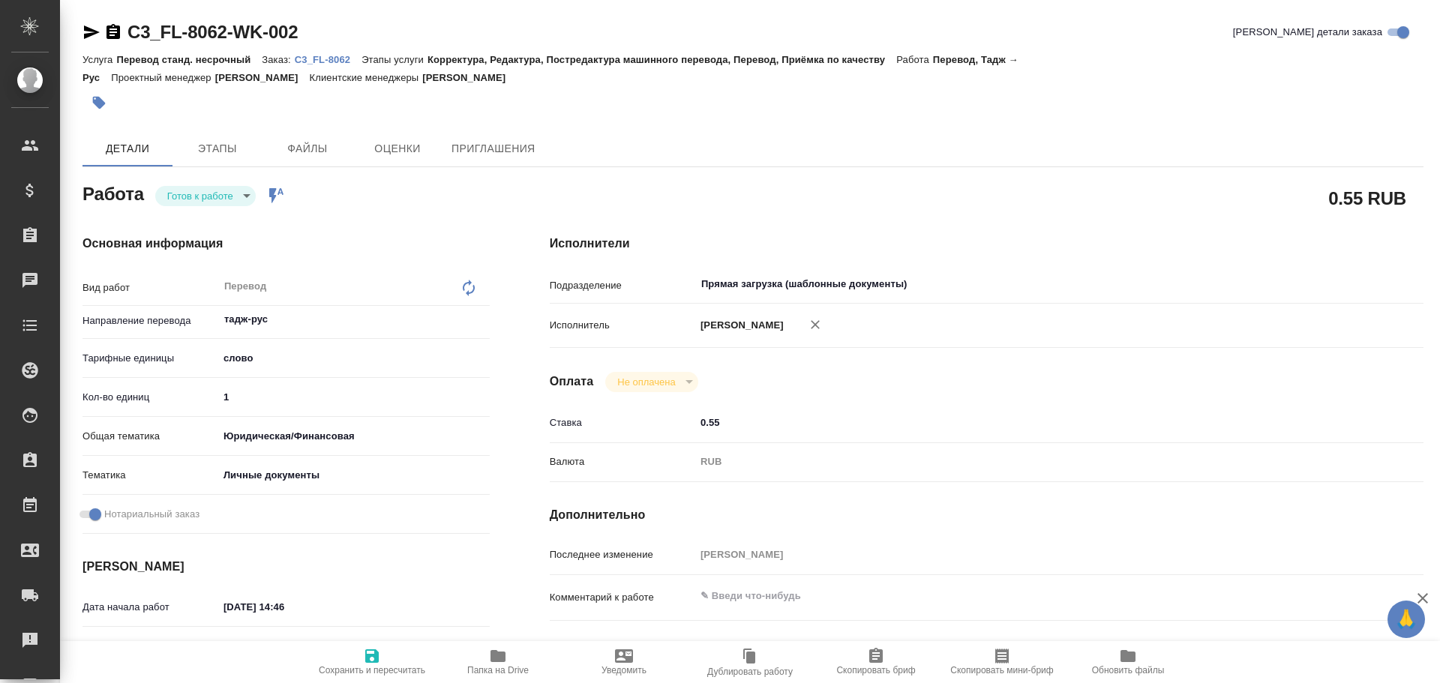
type textarea "x"
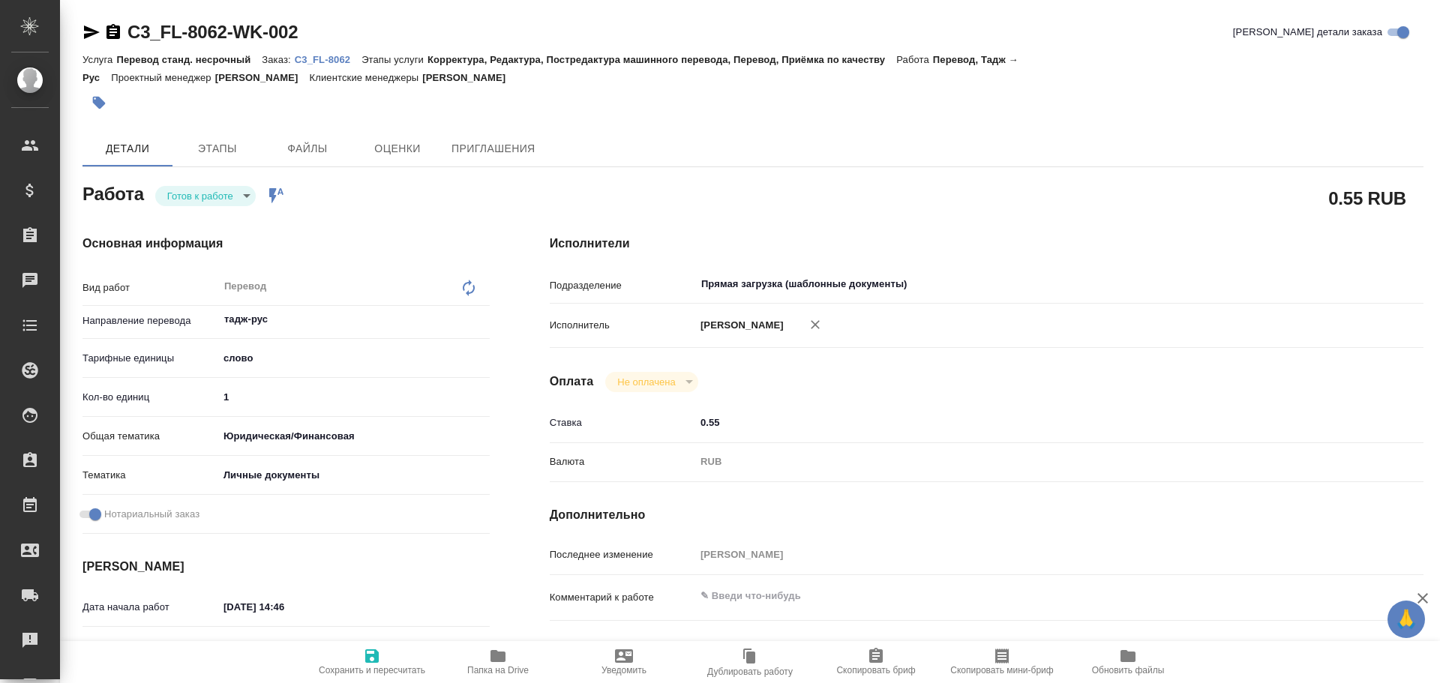
type textarea "x"
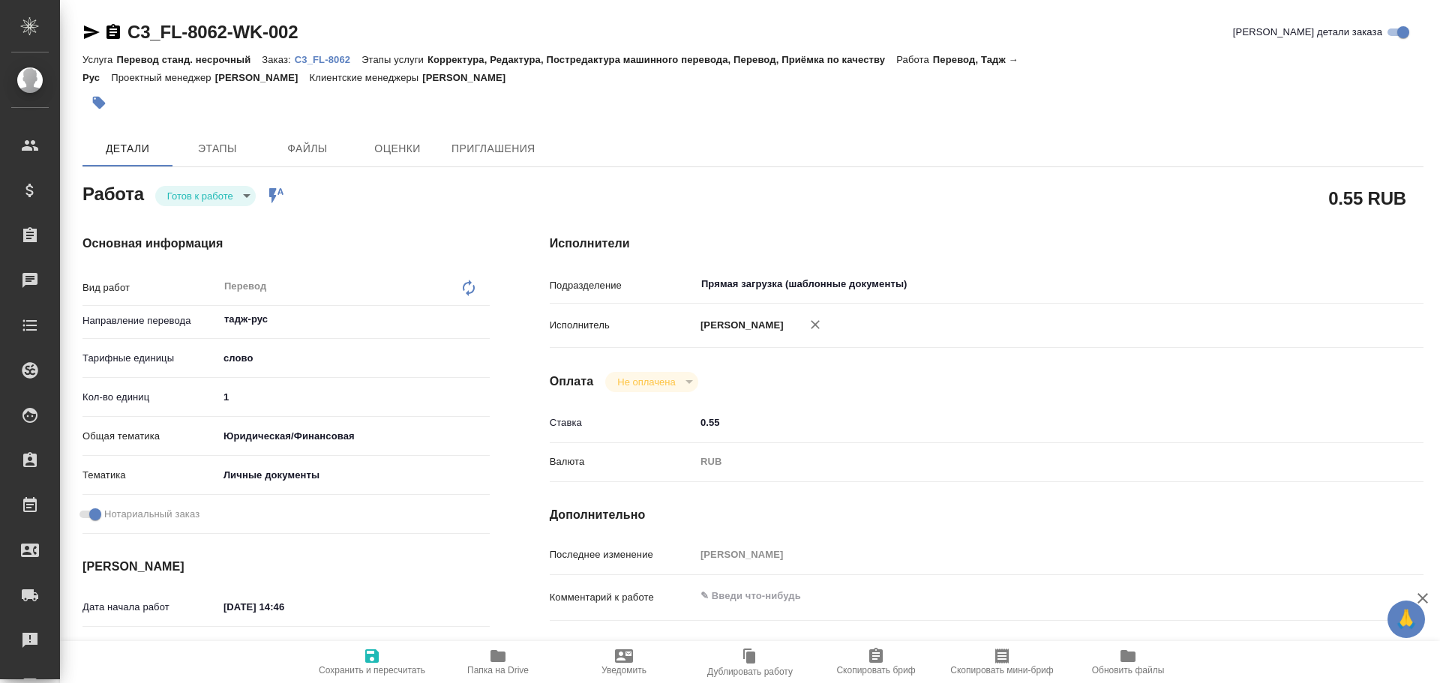
type textarea "x"
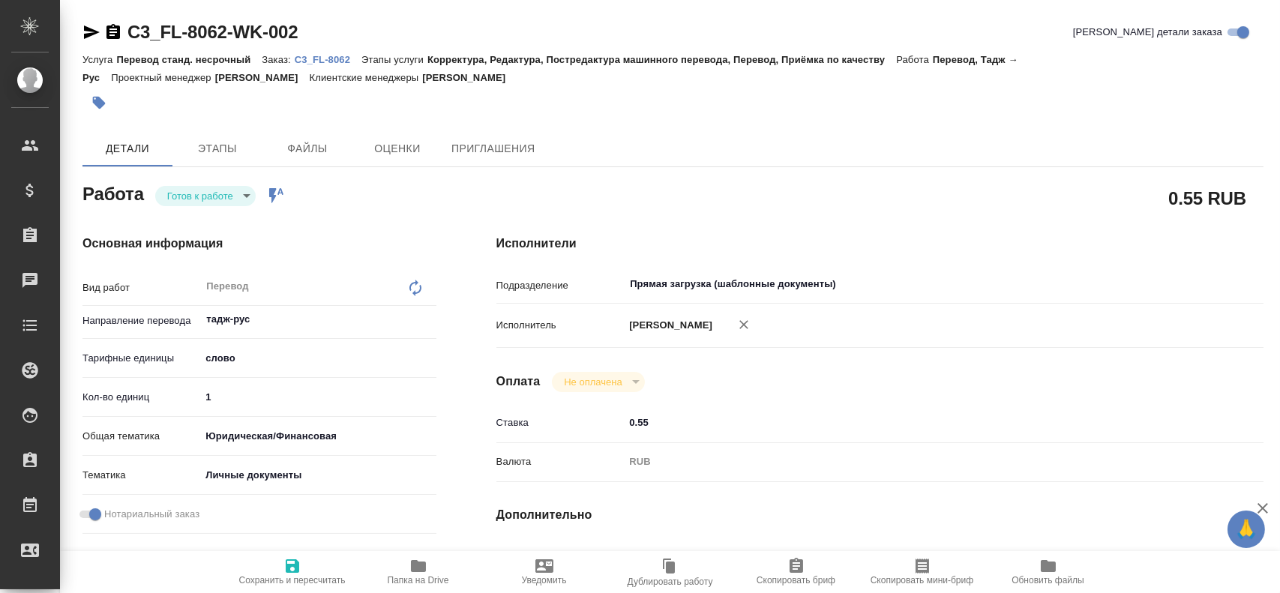
type textarea "x"
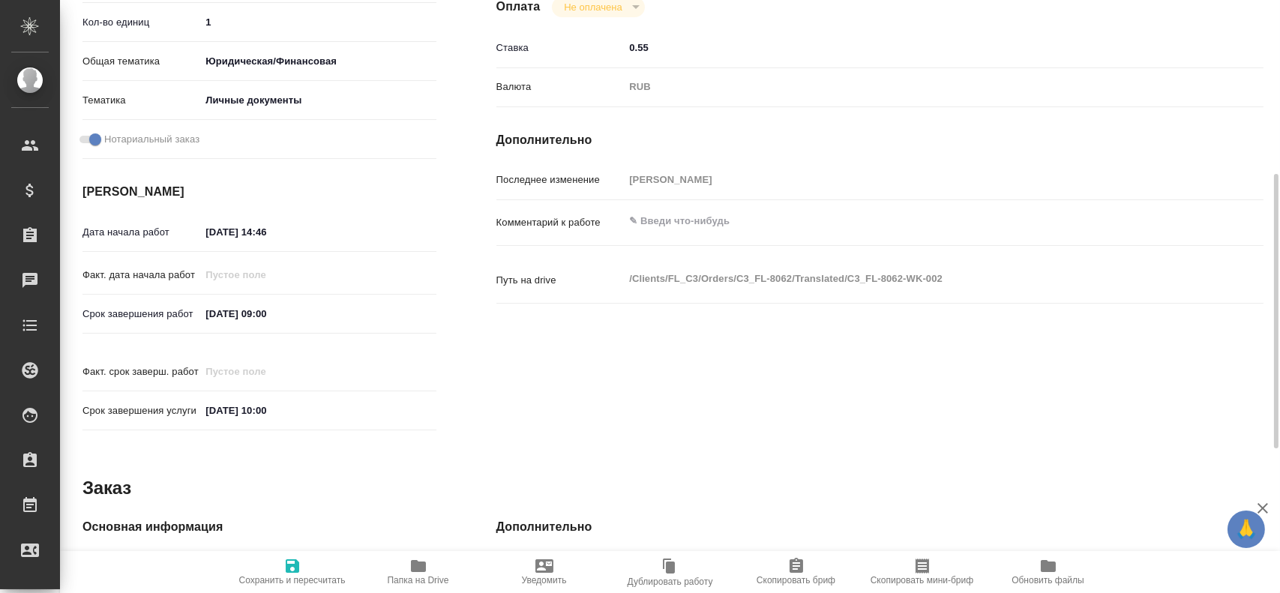
scroll to position [697, 0]
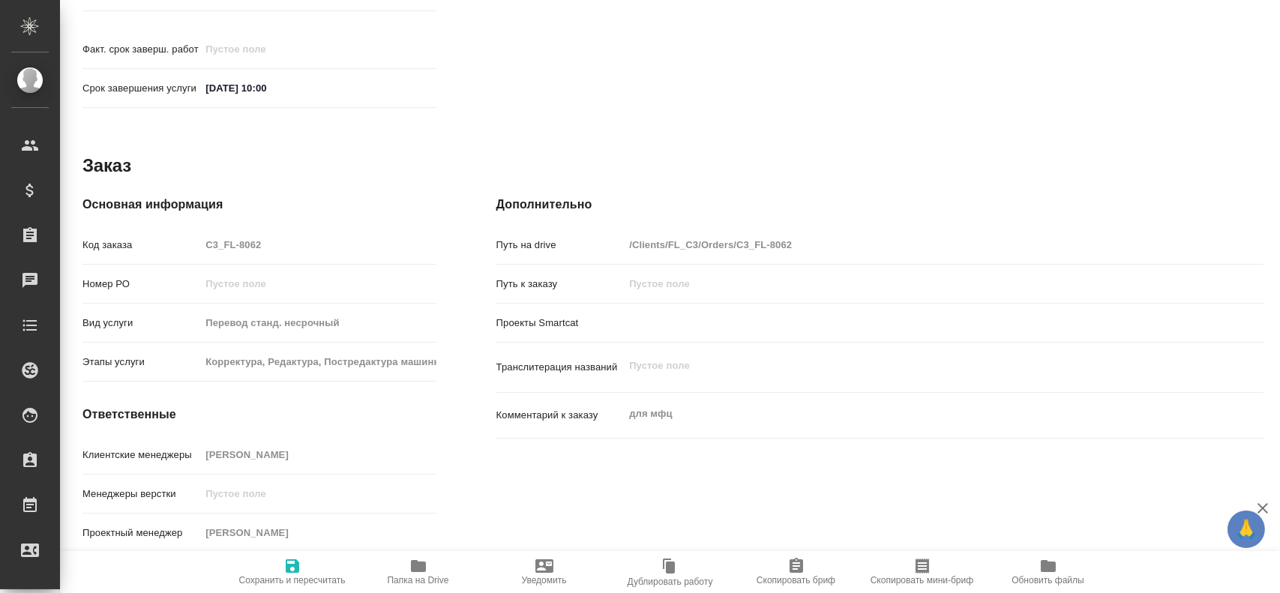
type textarea "x"
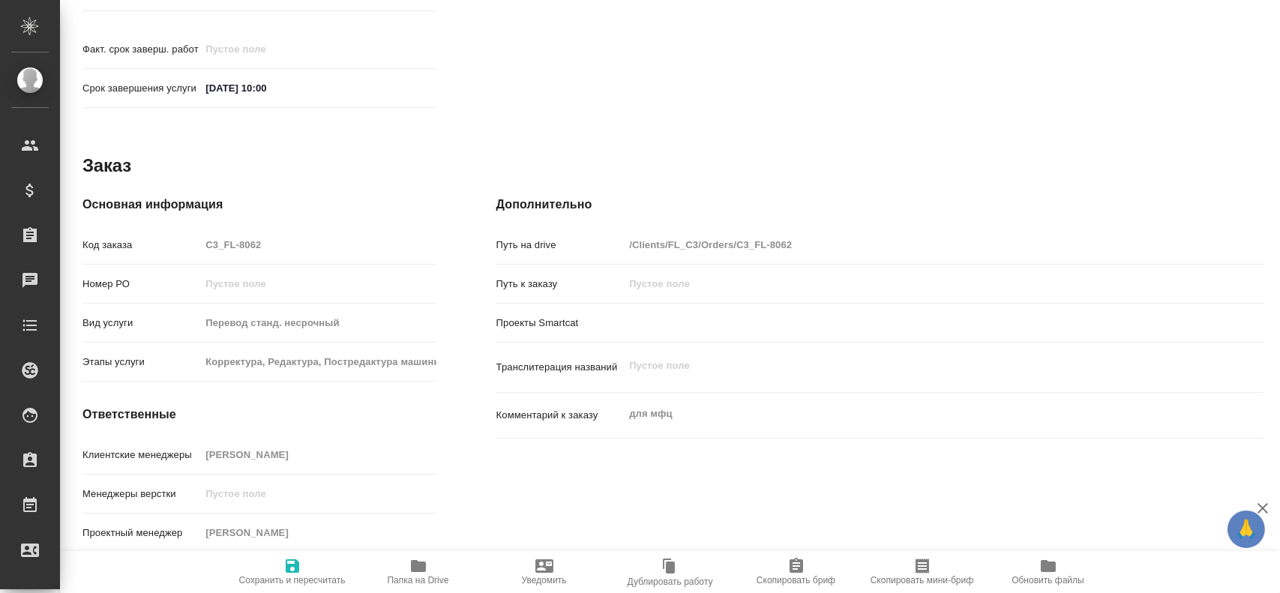
type textarea "x"
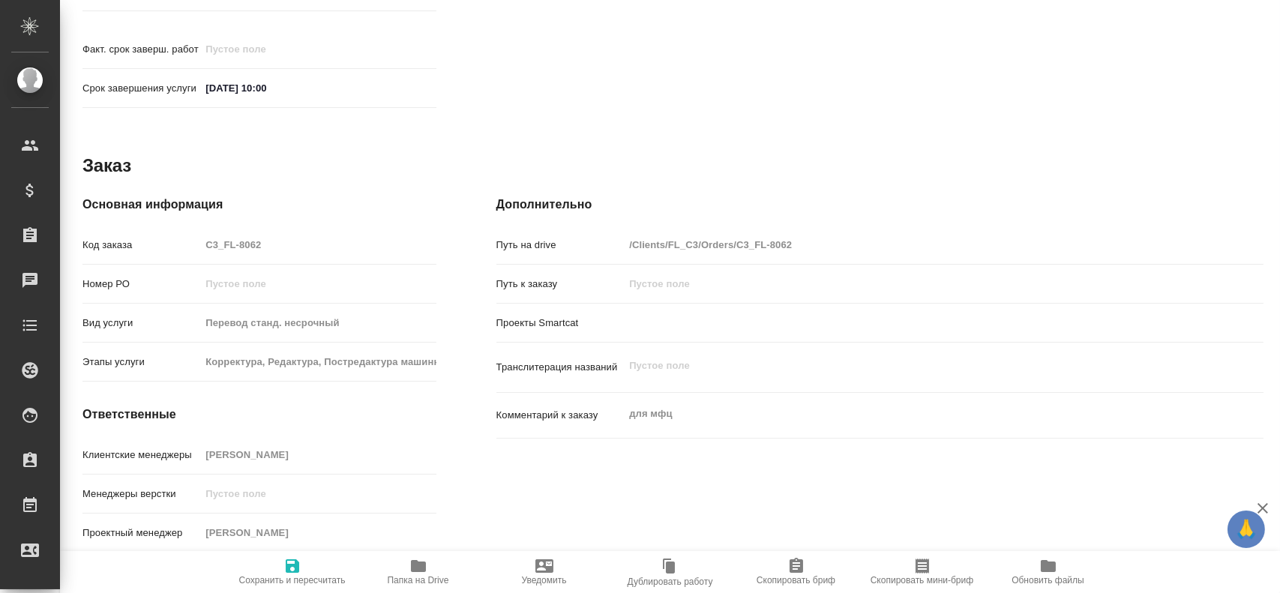
click at [403, 557] on span "Папка на Drive" at bounding box center [418, 571] width 108 height 28
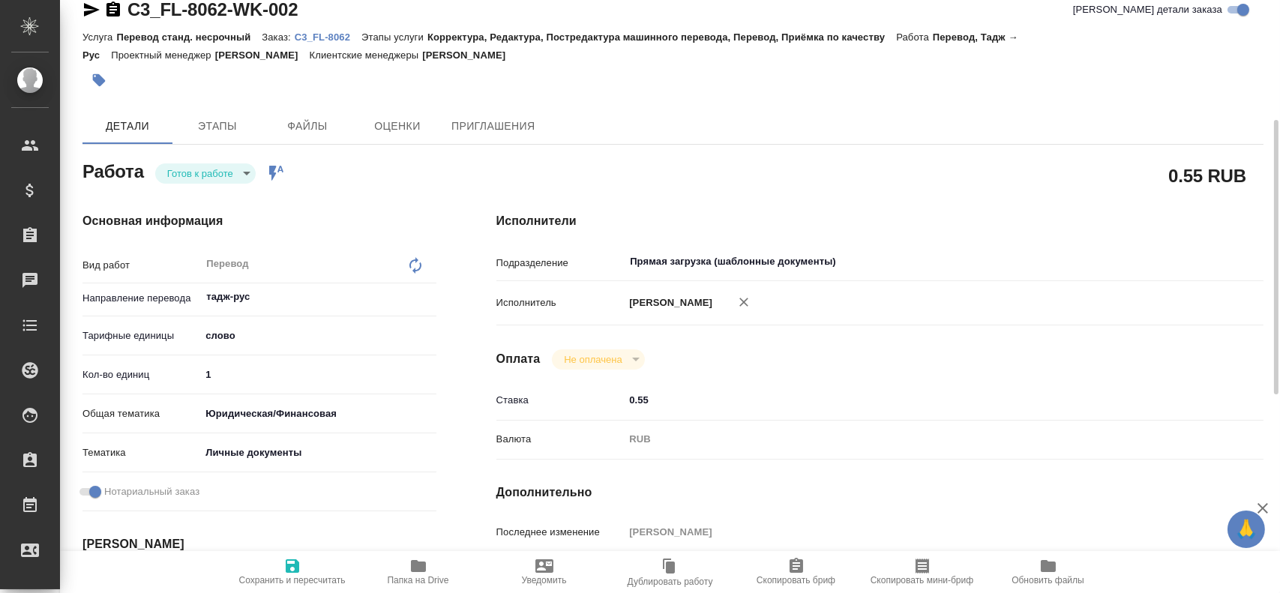
scroll to position [0, 0]
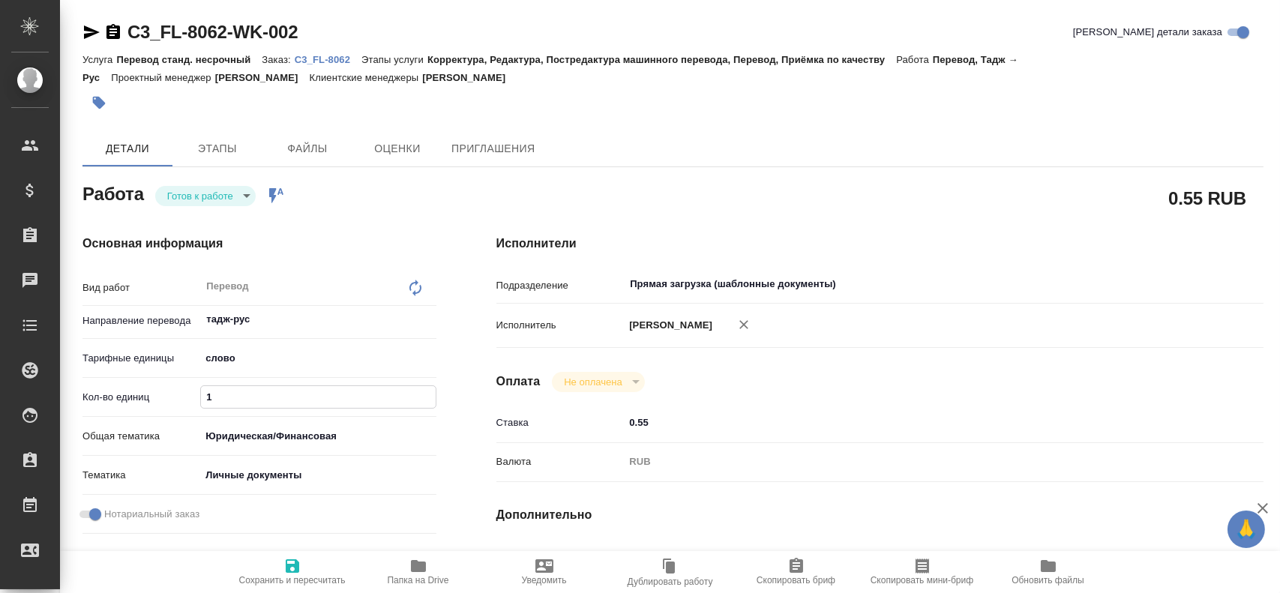
click at [226, 398] on input "1" at bounding box center [318, 397] width 234 height 22
type textarea "x"
type input "10"
type textarea "x"
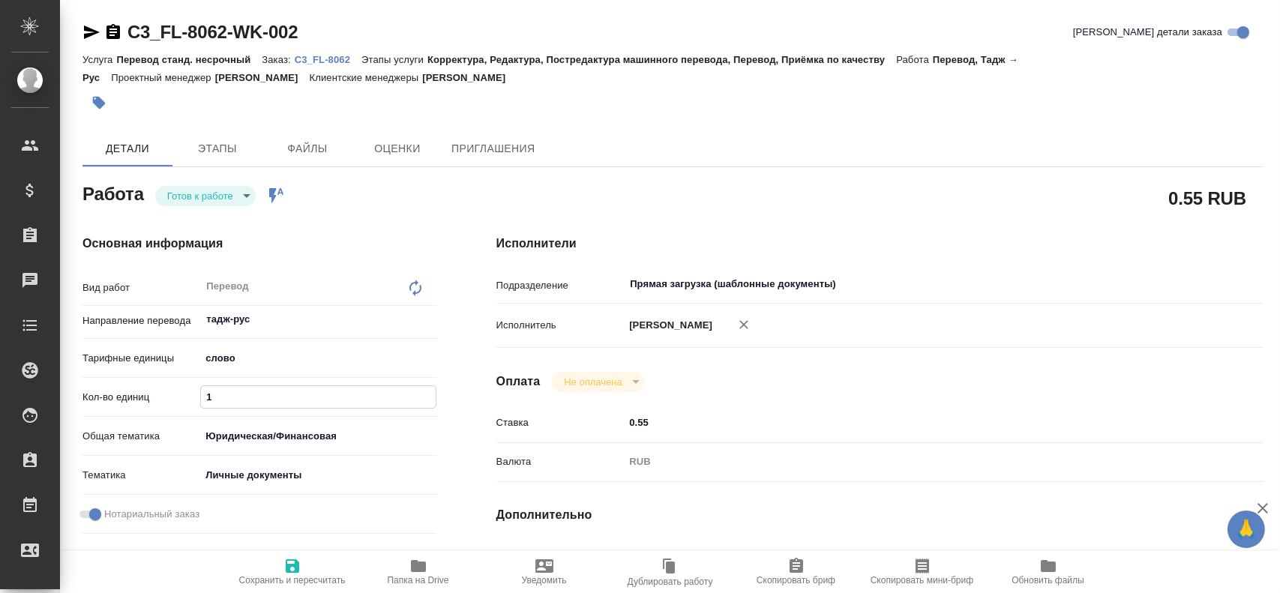
type textarea "x"
type input "100"
type textarea "x"
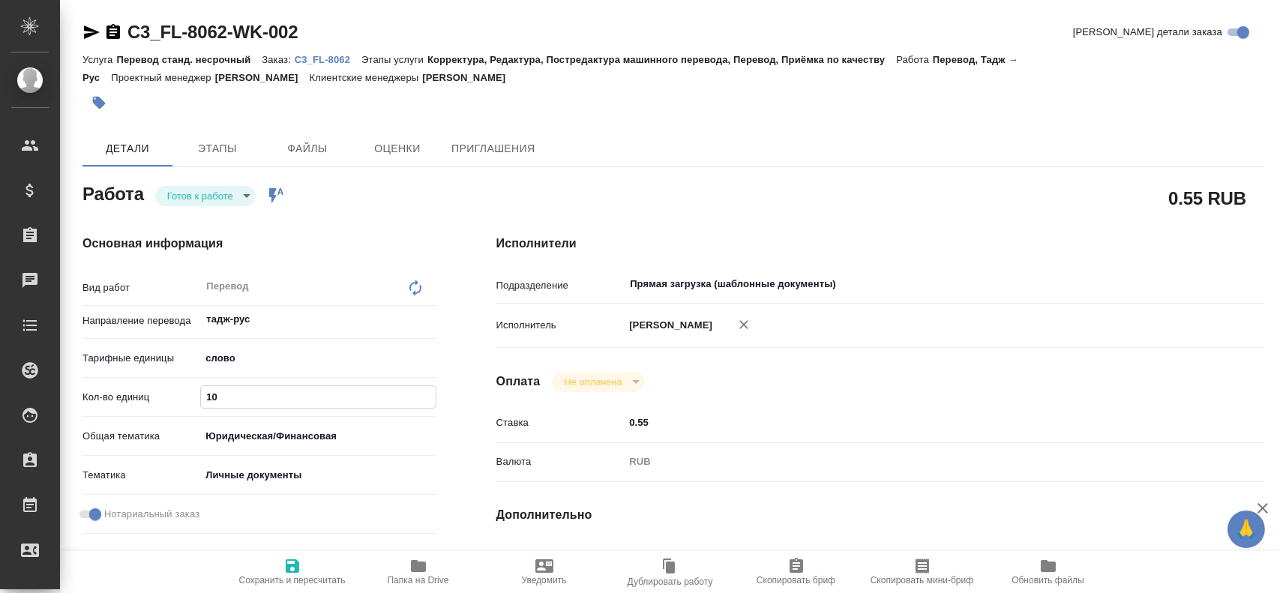
type textarea "x"
type input "100"
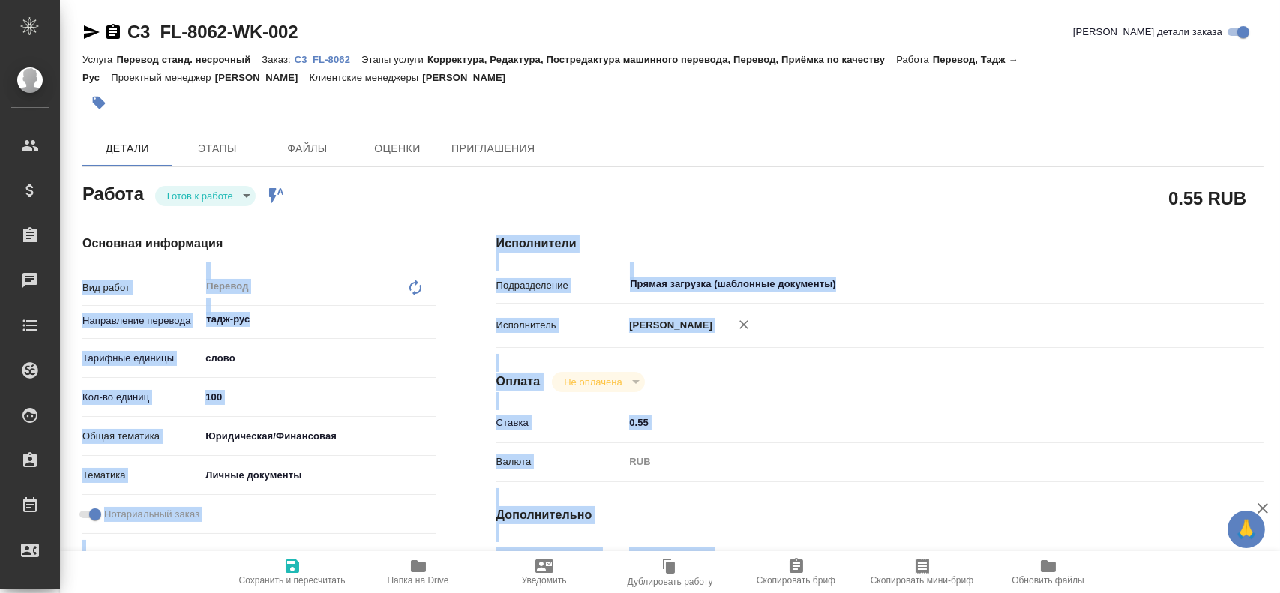
click at [292, 561] on icon "button" at bounding box center [292, 566] width 18 height 18
type textarea "x"
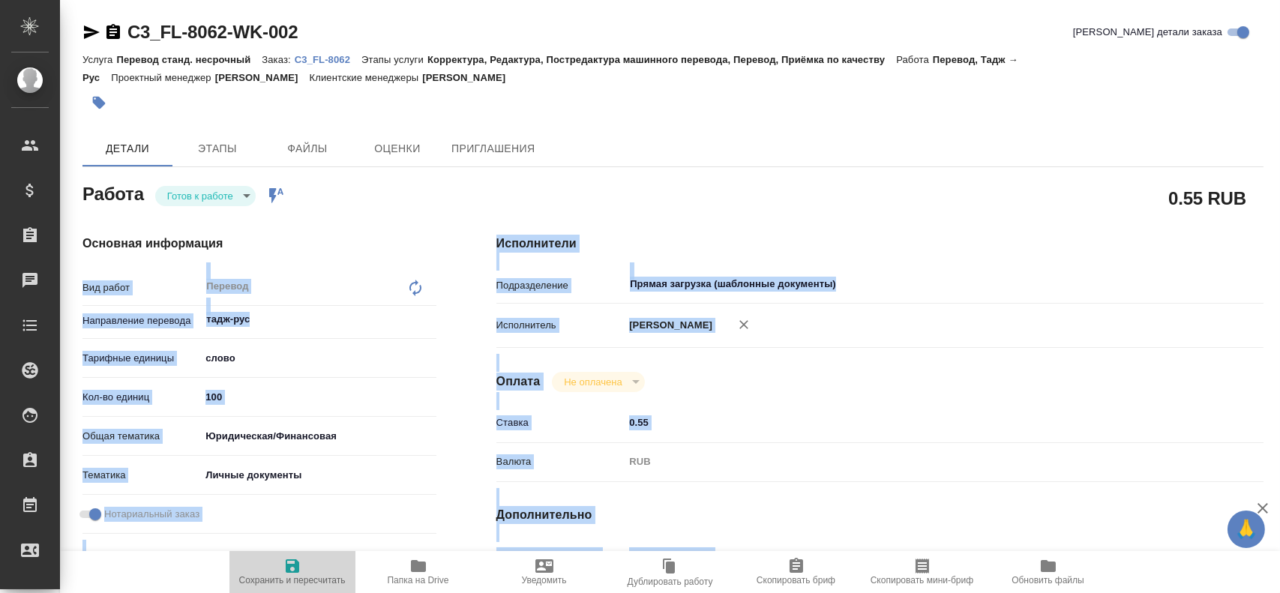
type textarea "x"
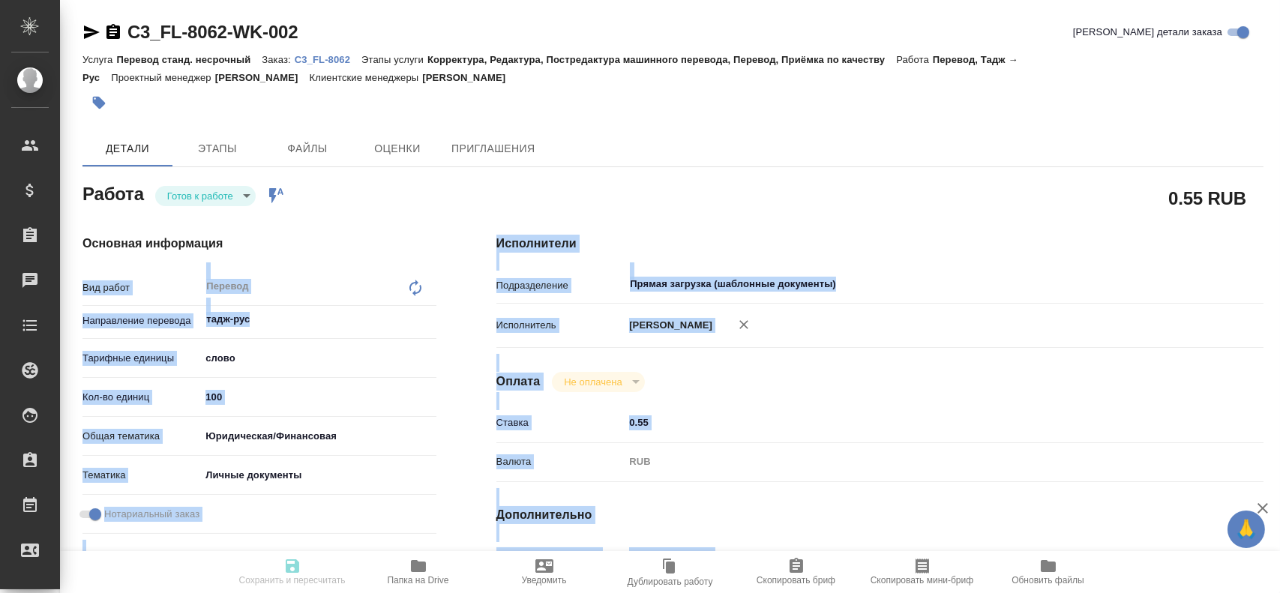
type textarea "x"
type input "readyForWork"
type textarea "Перевод"
type textarea "x"
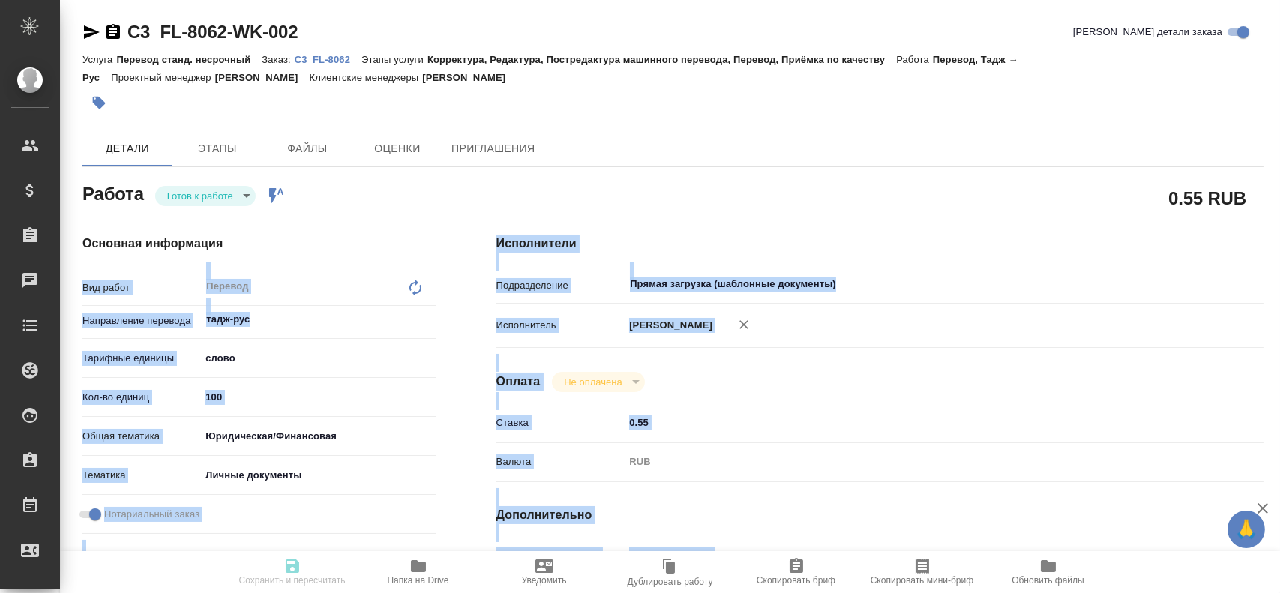
type input "тадж-рус"
type input "5a8b1489cc6b4906c91bfd90"
type input "100"
type input "yr-fn"
type input "5a8b8b956a9677013d343cfe"
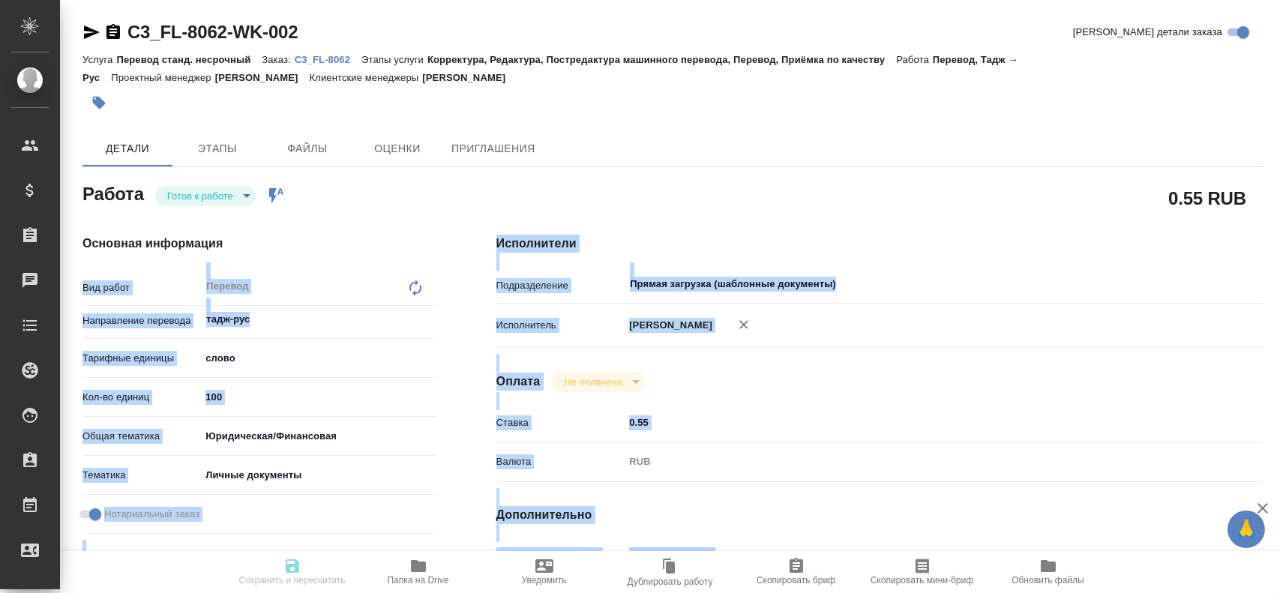
checkbox input "true"
type input "[DATE] 14:46"
type input "[DATE] 09:00"
type input "[DATE] 10:00"
type input "Прямая загрузка (шаблонные документы)"
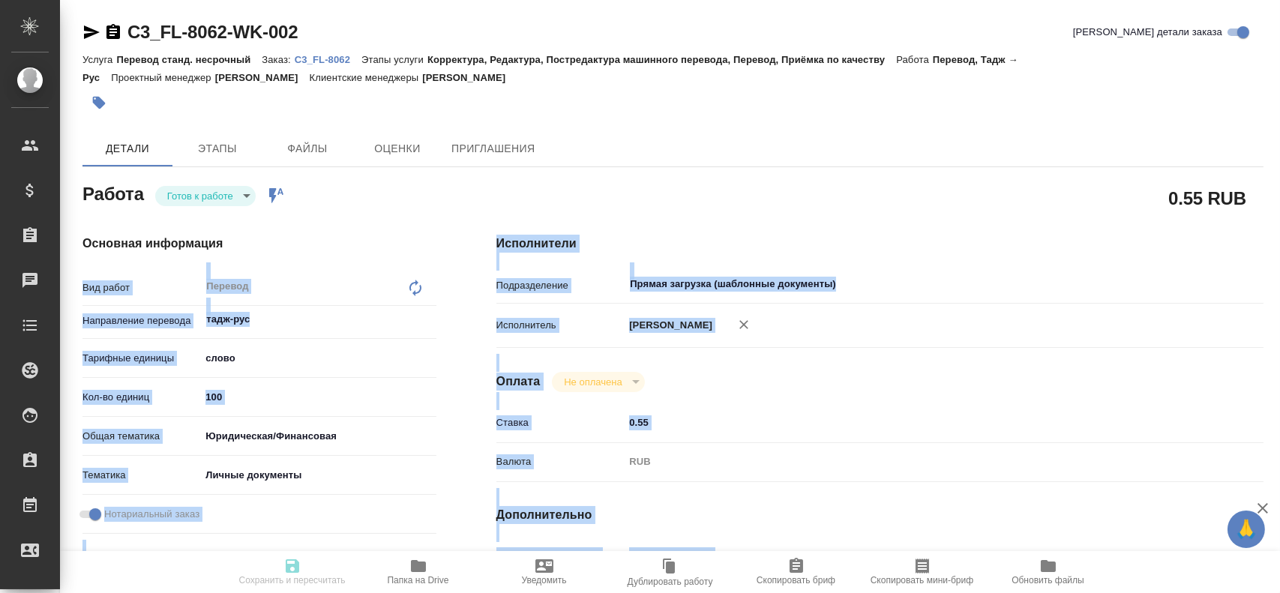
type input "notPayed"
type input "0.55"
type input "RUB"
type input "Гусев Александр"
type textarea "x"
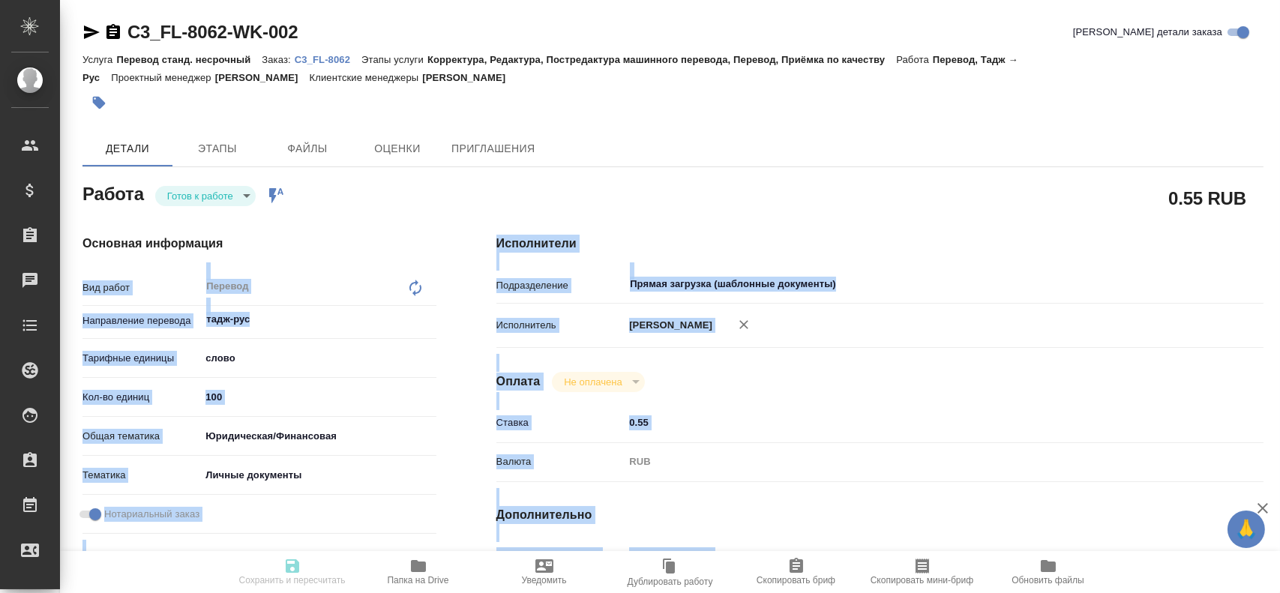
type textarea "/Clients/FL_C3/Orders/C3_FL-8062/Translated/C3_FL-8062-WK-002"
type textarea "x"
type input "C3_FL-8062"
type input "Перевод станд. несрочный"
type input "Корректура, Редактура, Постредактура машинного перевода, Перевод, Приёмка по ка…"
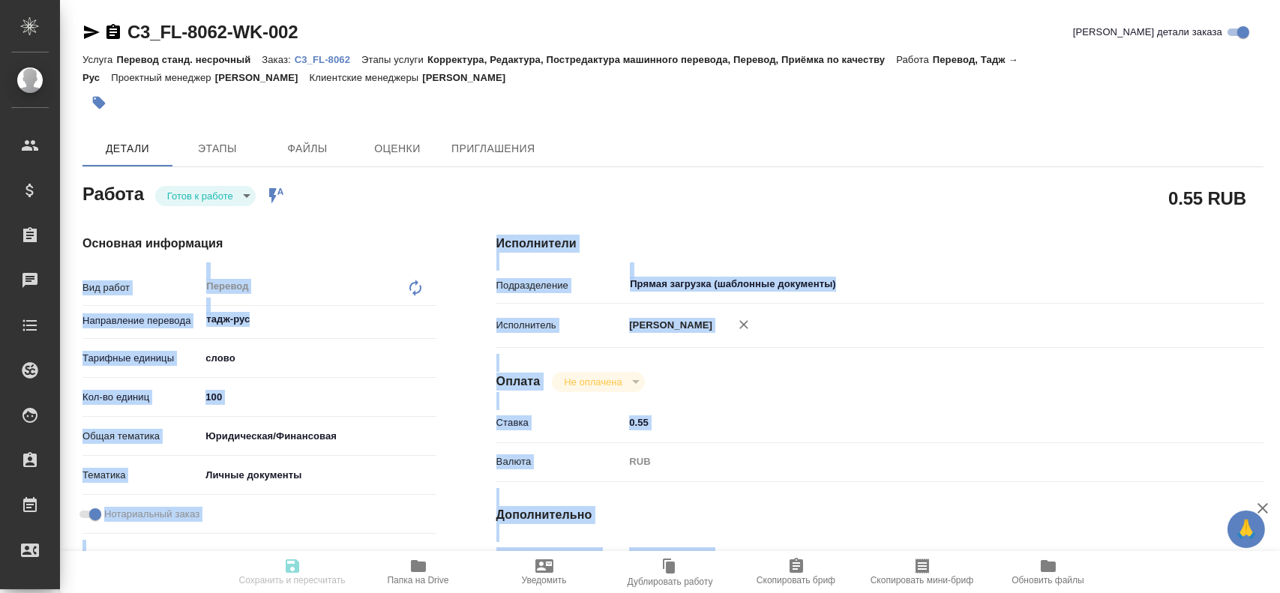
type input "[PERSON_NAME]"
type input "/Clients/FL_C3/Orders/C3_FL-8062"
type textarea "x"
type textarea "для мфц"
type textarea "x"
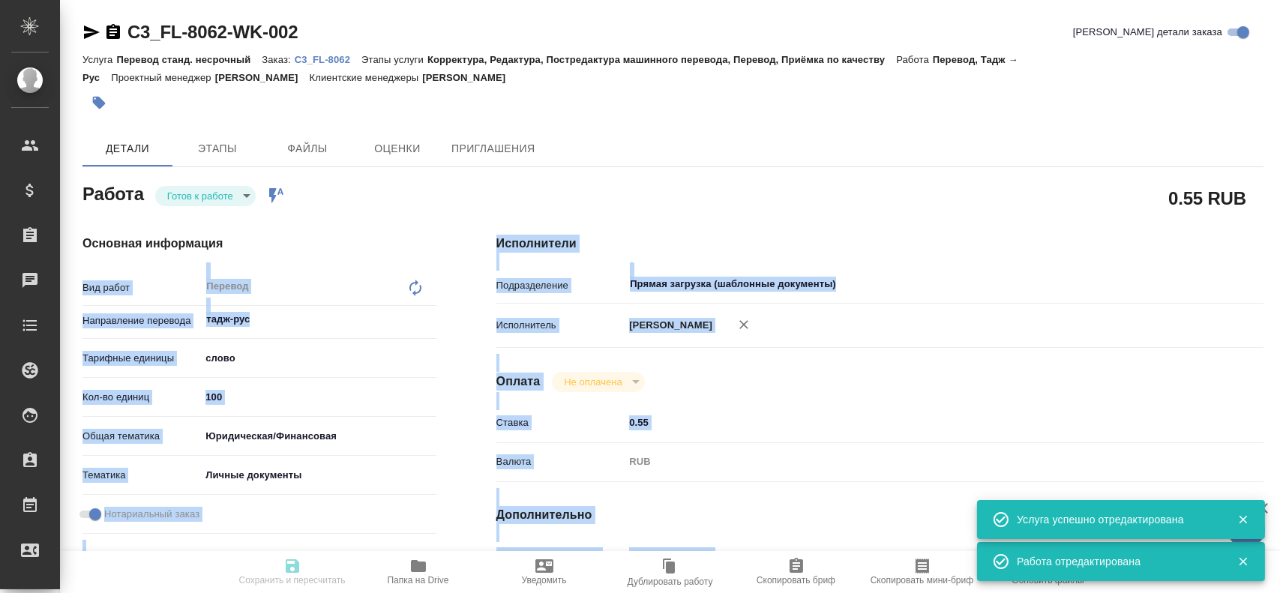
type textarea "x"
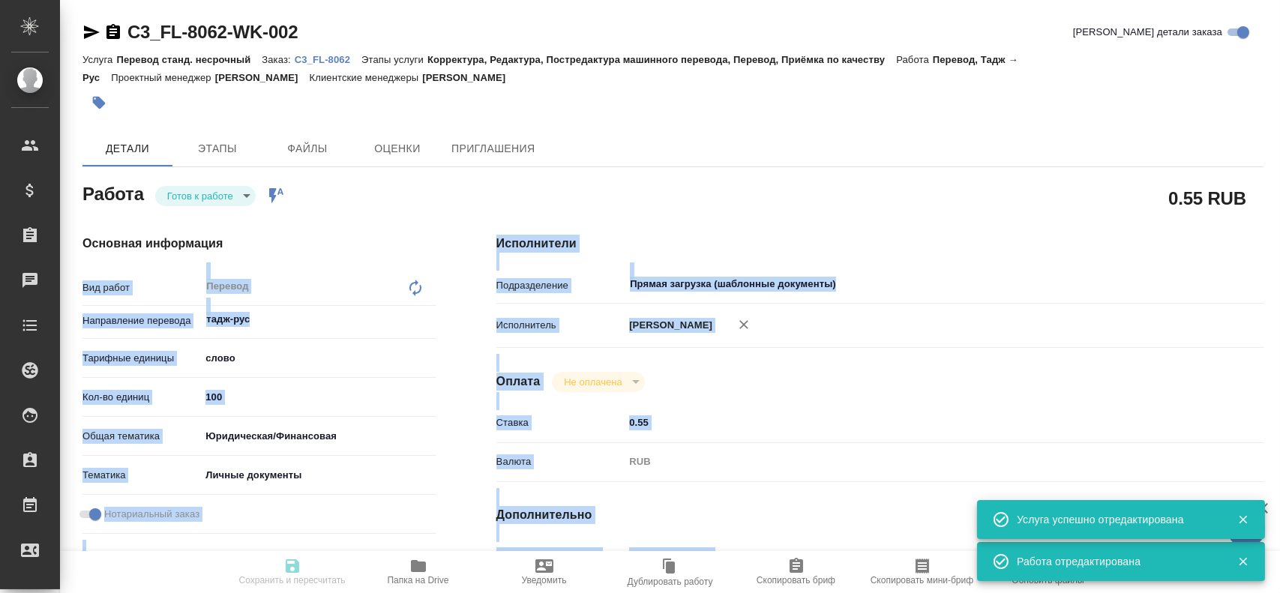
type textarea "x"
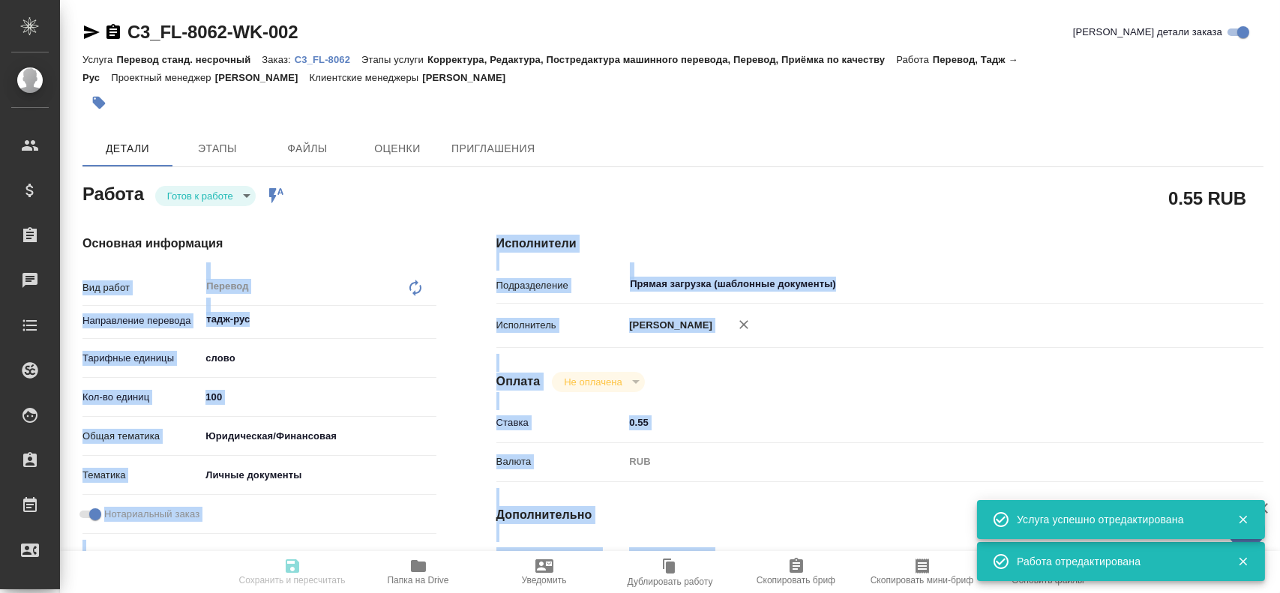
type textarea "x"
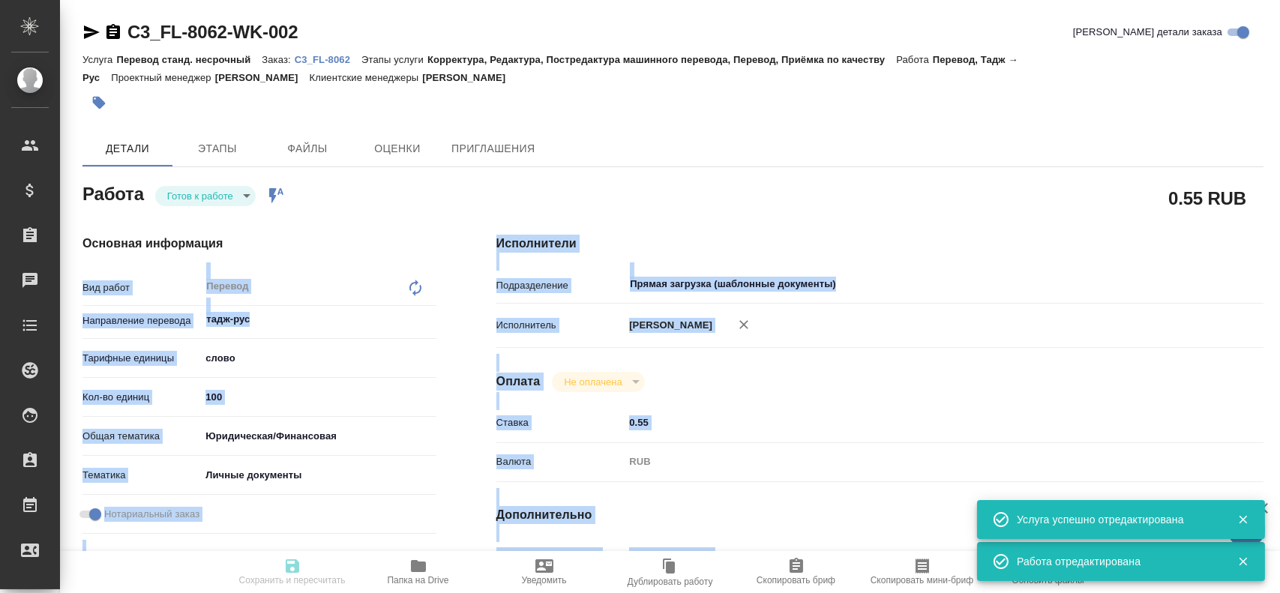
type textarea "x"
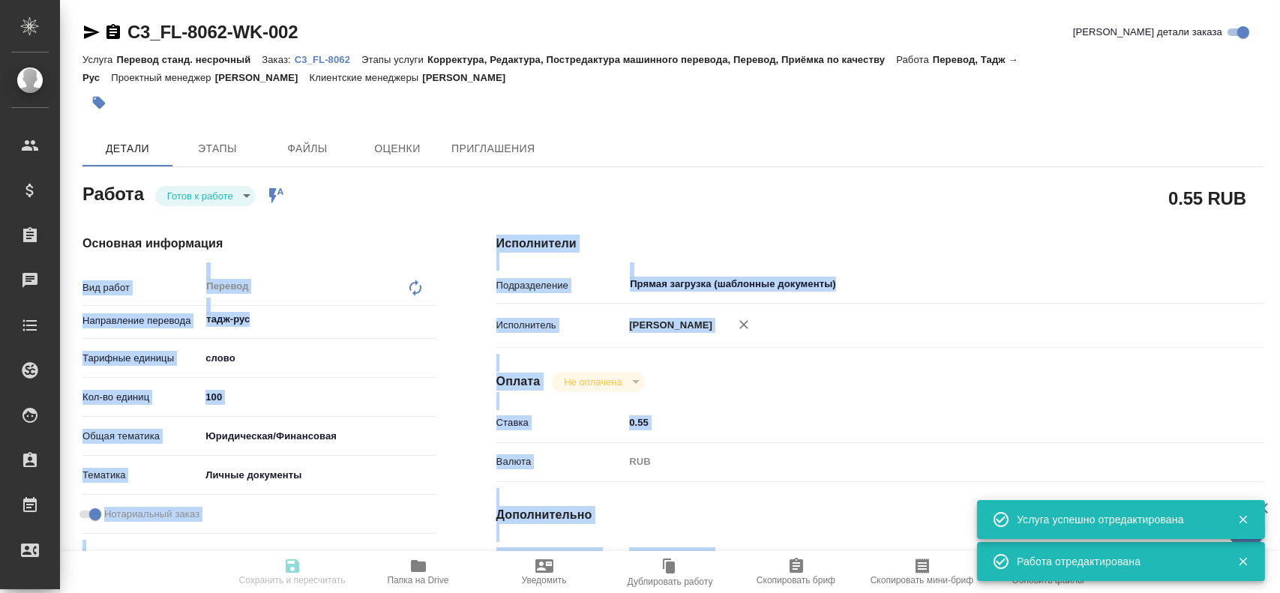
type textarea "x"
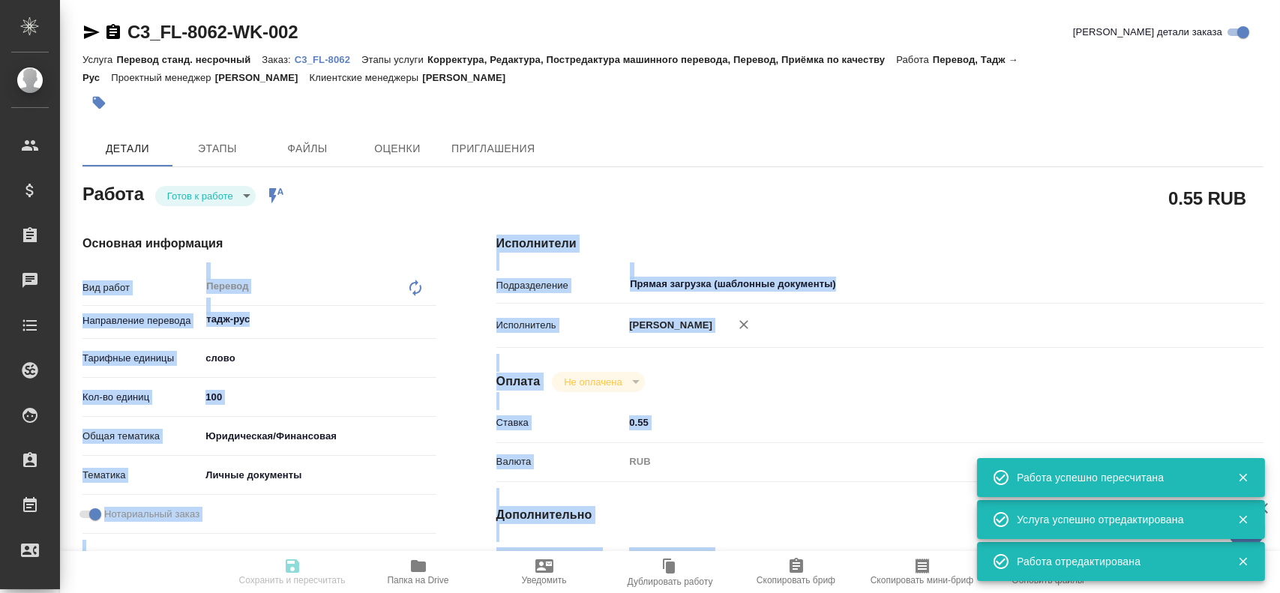
type input "readyForWork"
type textarea "Перевод"
type textarea "x"
type input "тадж-рус"
type input "5a8b1489cc6b4906c91bfd90"
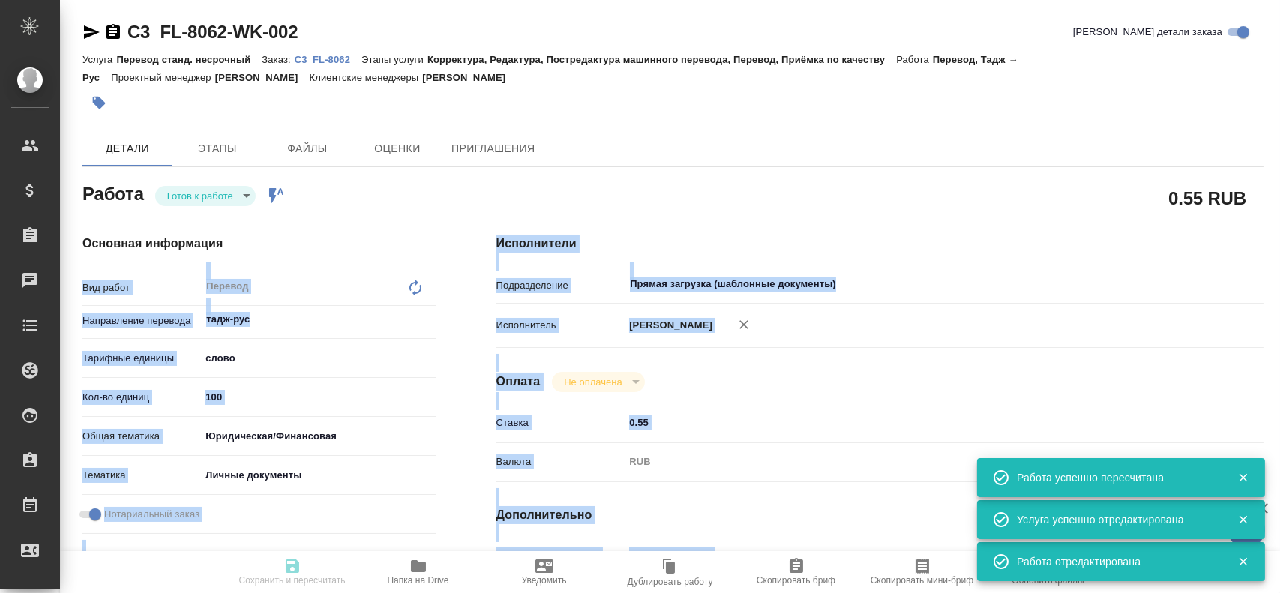
type input "100"
type input "yr-fn"
type input "5a8b8b956a9677013d343cfe"
checkbox input "true"
type input "[DATE] 14:46"
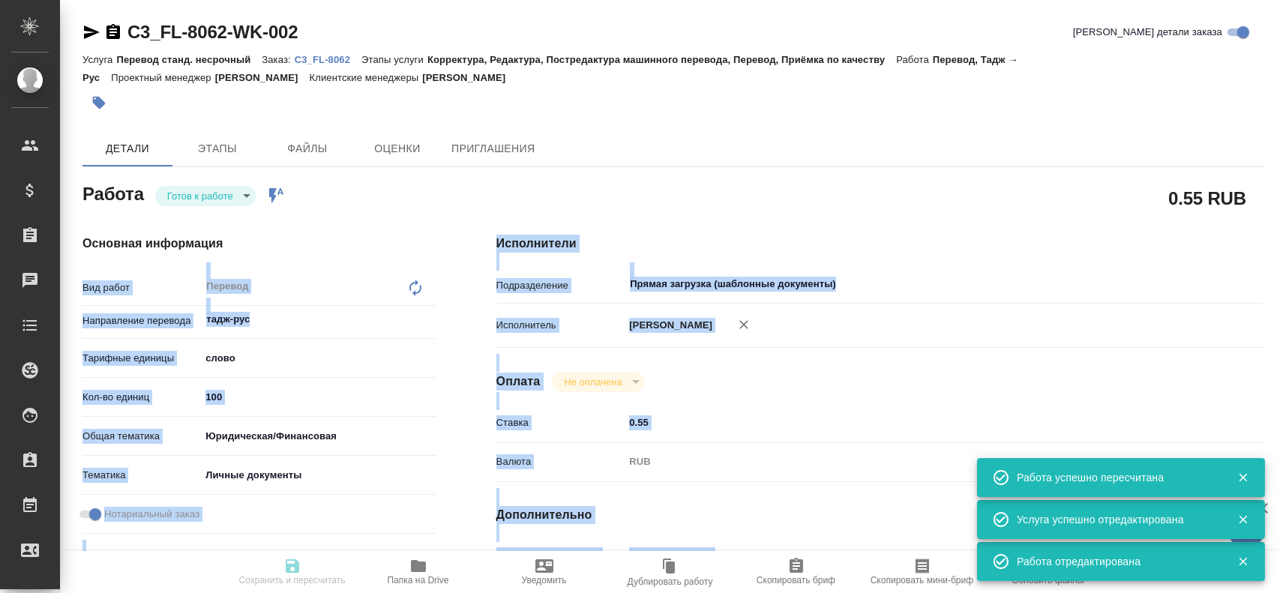
type input "[DATE] 09:00"
type input "[DATE] 10:00"
type input "Прямая загрузка (шаблонные документы)"
type input "notPayed"
type input "0.55"
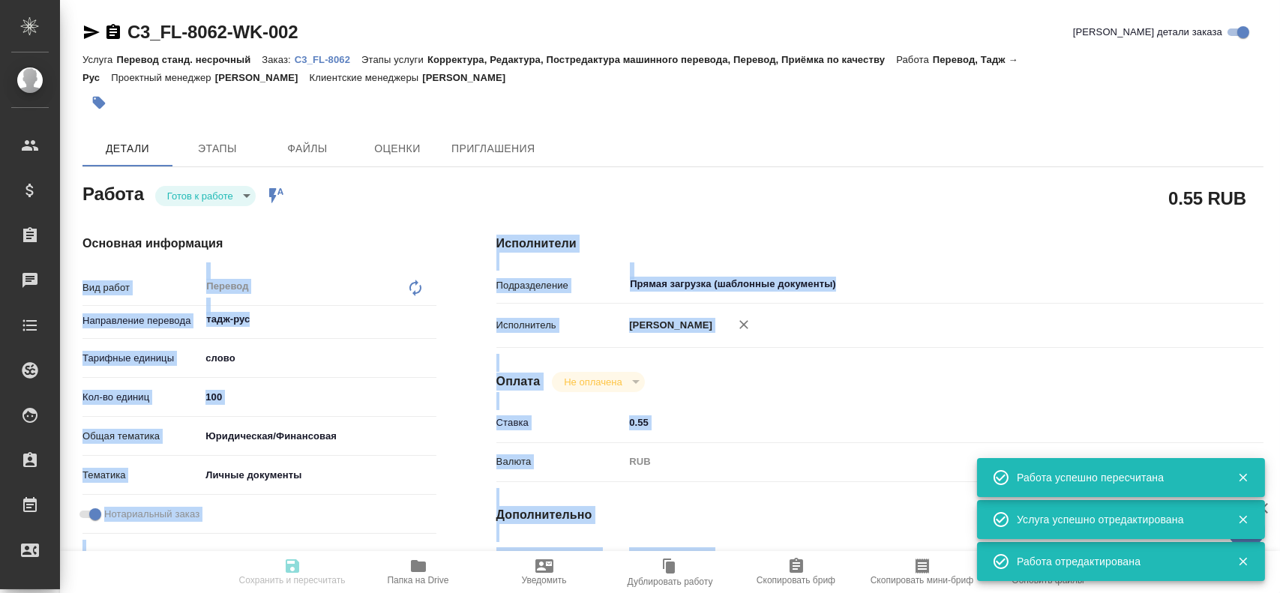
type input "RUB"
type input "Гусев Александр"
type textarea "x"
type textarea "/Clients/FL_C3/Orders/C3_FL-8062/Translated/C3_FL-8062-WK-002"
type textarea "x"
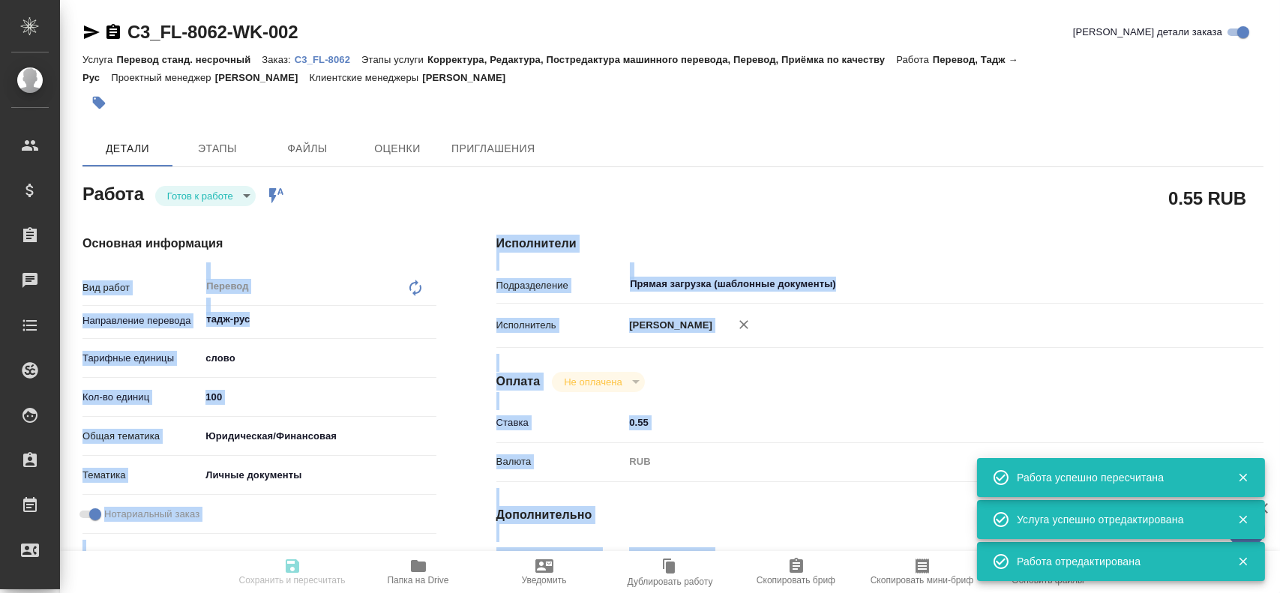
type input "C3_FL-8062"
type input "Перевод станд. несрочный"
type input "Корректура, Редактура, Постредактура машинного перевода, Перевод, Приёмка по ка…"
type input "[PERSON_NAME]"
type input "/Clients/FL_C3/Orders/C3_FL-8062"
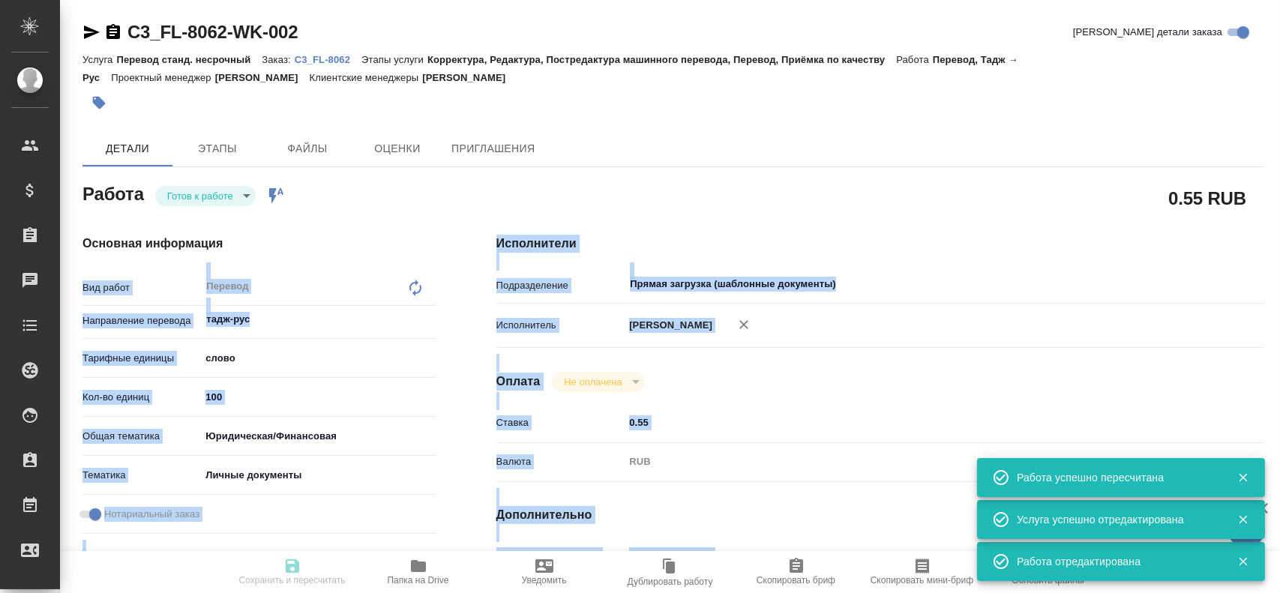
type textarea "x"
type textarea "для мфц"
type textarea "x"
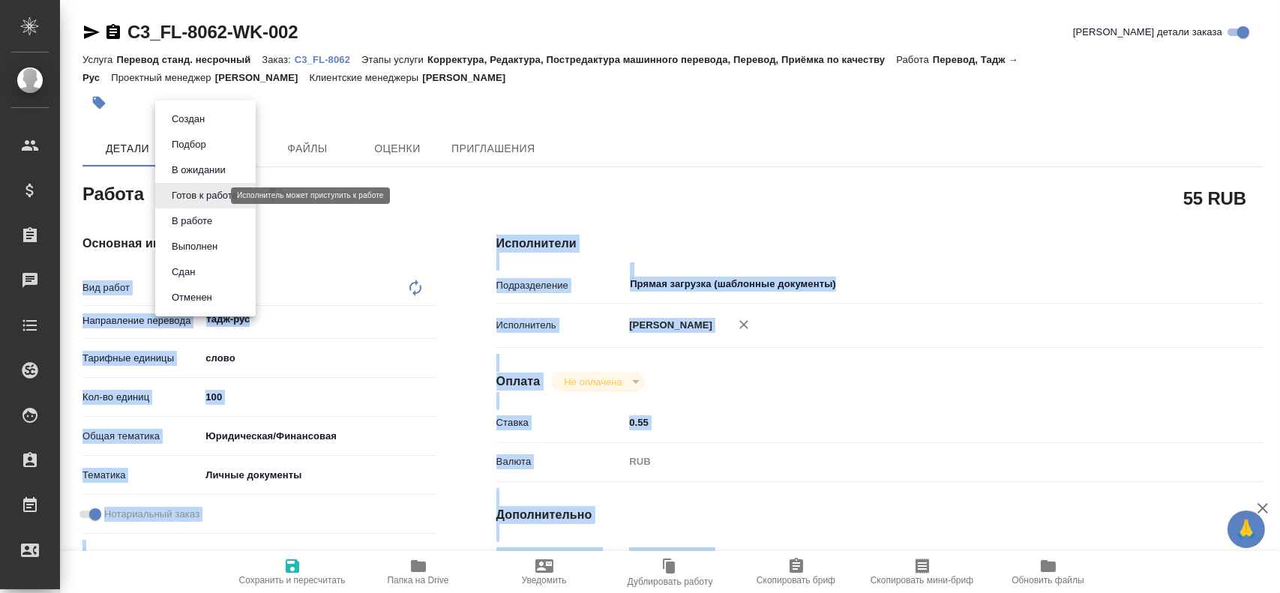
click at [190, 198] on body "🙏 .cls-1 fill:#fff; AWATERA Gusev Alexandr Клиенты Спецификации Заказы 0 Чаты T…" at bounding box center [640, 296] width 1280 height 593
click at [178, 217] on button "В работе" at bounding box center [191, 221] width 49 height 16
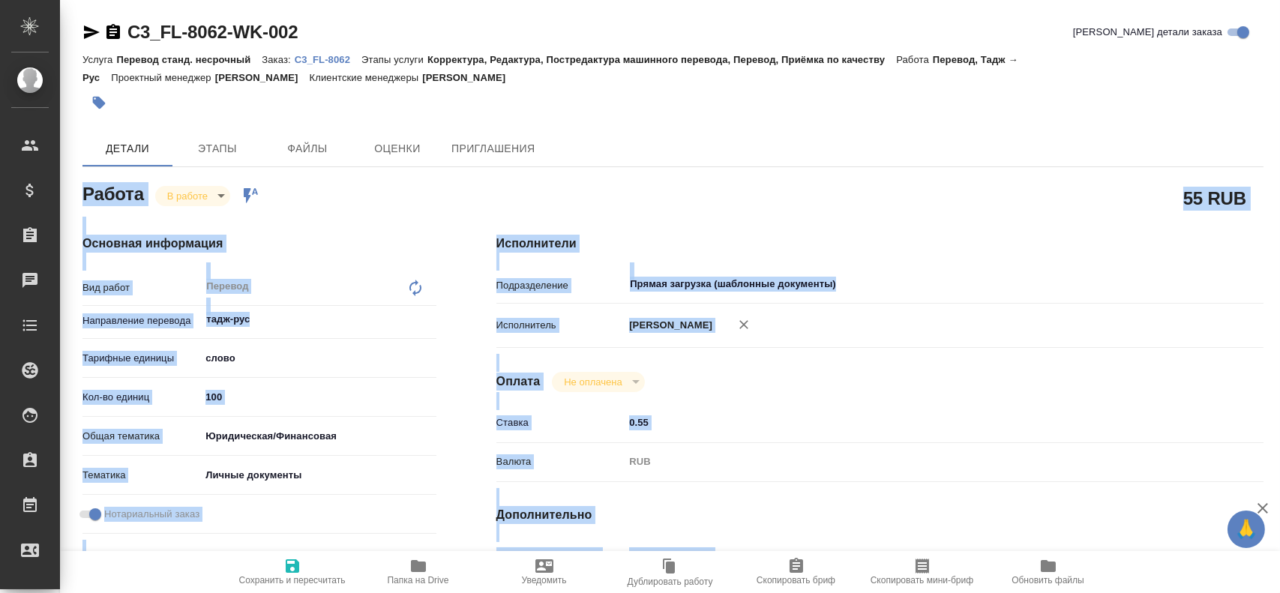
click at [627, 223] on div "Исполнители Подразделение Прямая загрузка (шаблонные документы) ​ Исполнитель Г…" at bounding box center [879, 525] width 827 height 640
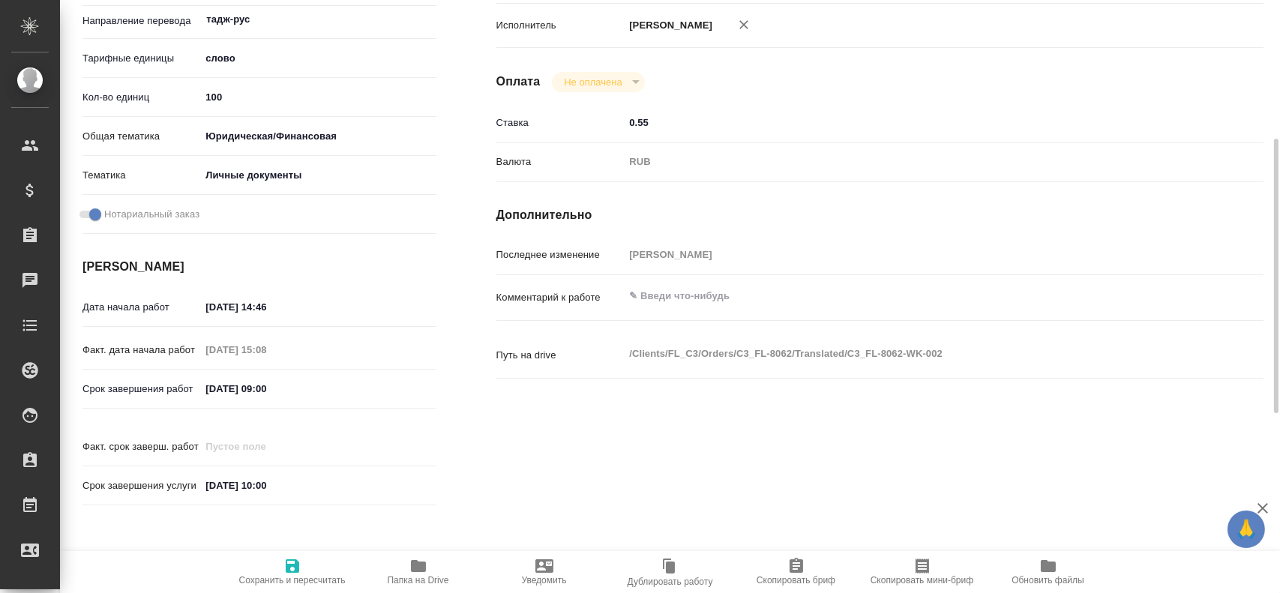
scroll to position [675, 0]
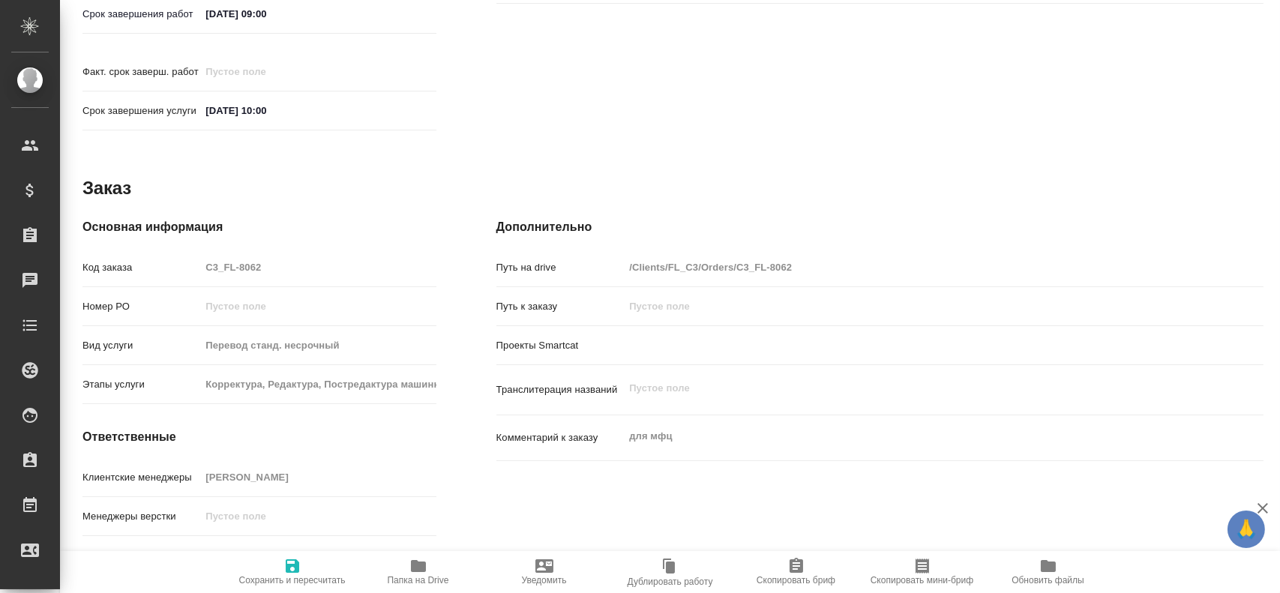
click at [133, 238] on div "Основная информация Код заказа C3_FL-8062 Номер РО Вид услуги Перевод станд. не…" at bounding box center [259, 399] width 354 height 363
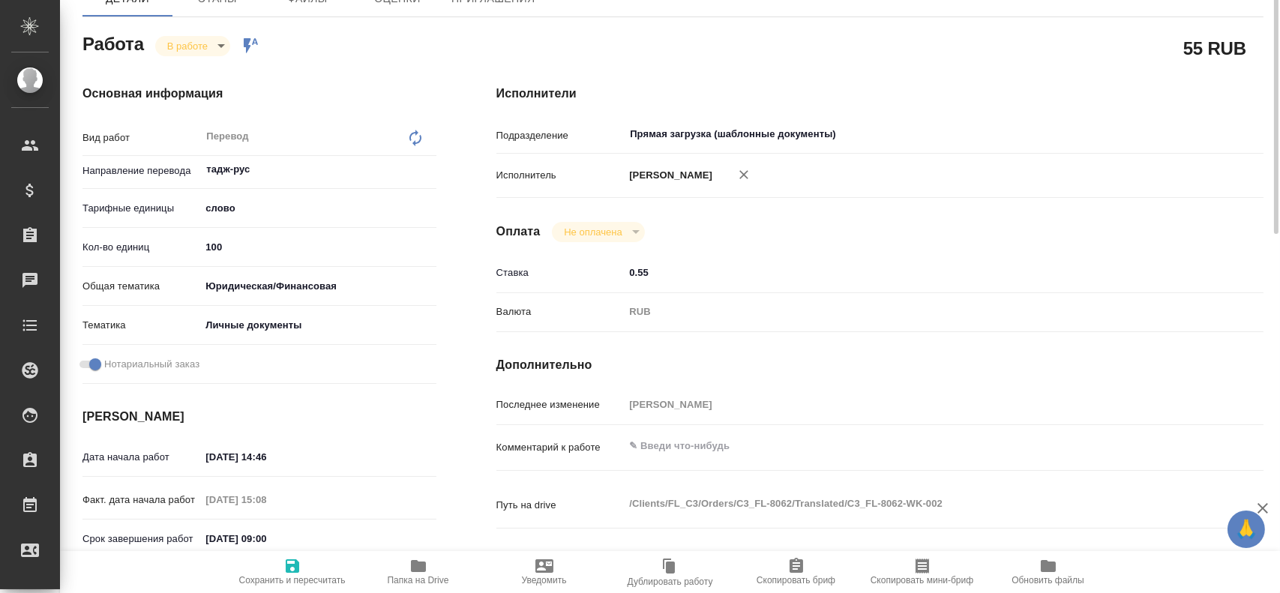
scroll to position [0, 0]
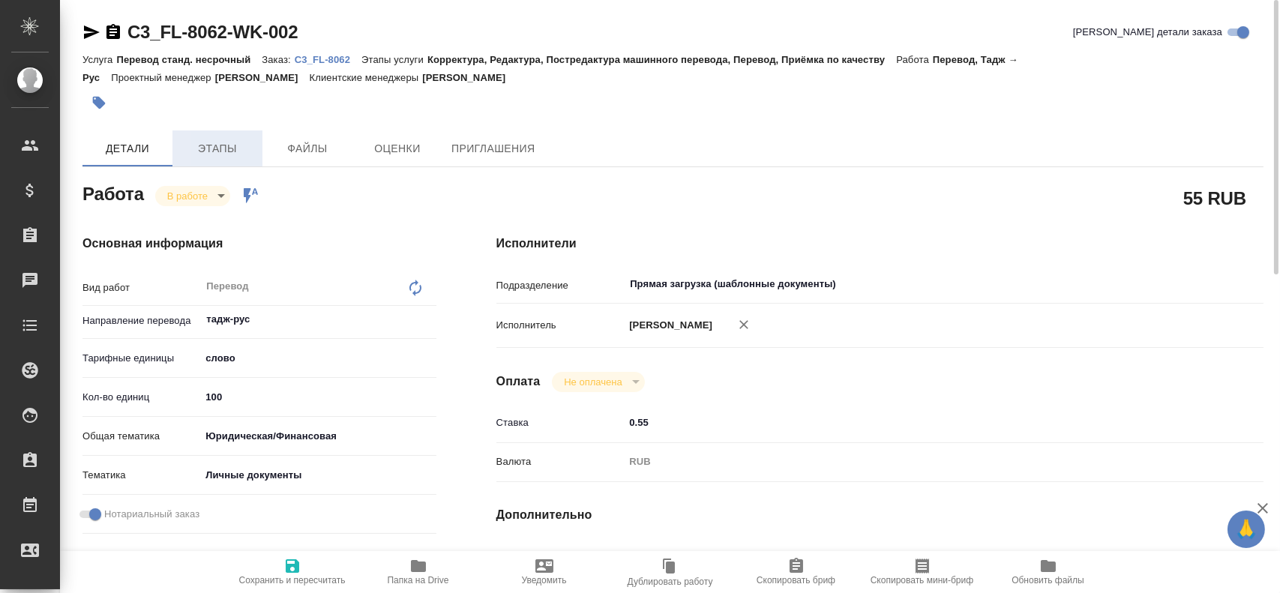
click at [232, 138] on button "Этапы" at bounding box center [217, 148] width 90 height 36
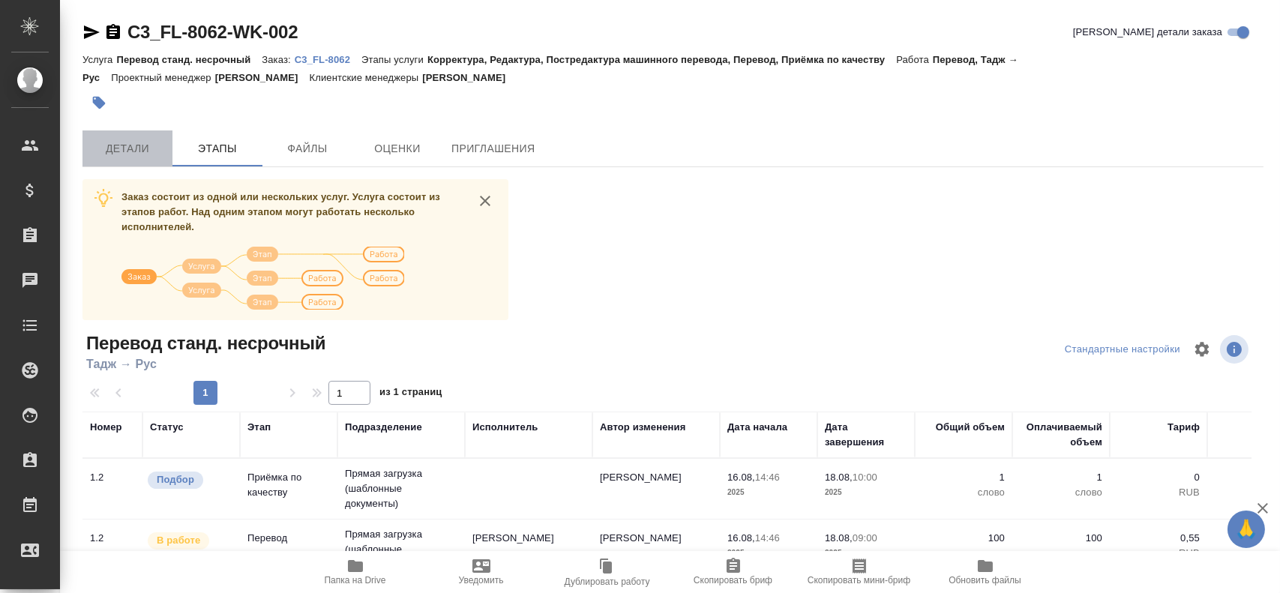
click at [145, 157] on span "Детали" at bounding box center [127, 148] width 72 height 19
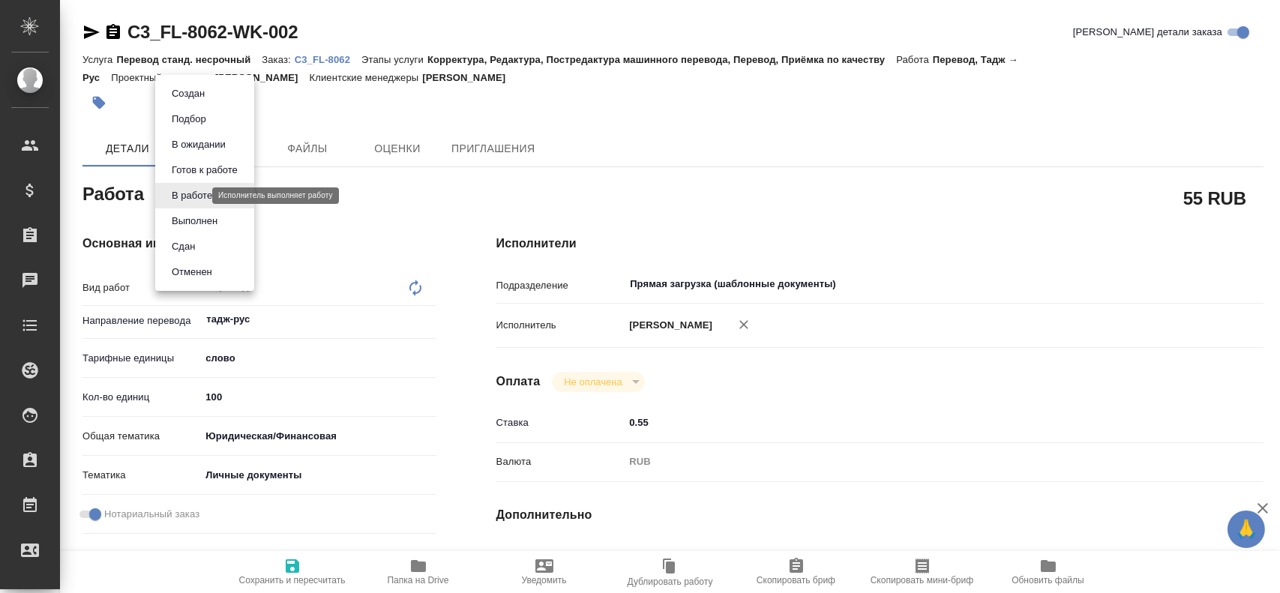
click at [186, 194] on body "🙏 .cls-1 fill:#fff; AWATERA Gusev Alexandr Клиенты Спецификации Заказы 0 Чаты T…" at bounding box center [640, 296] width 1280 height 593
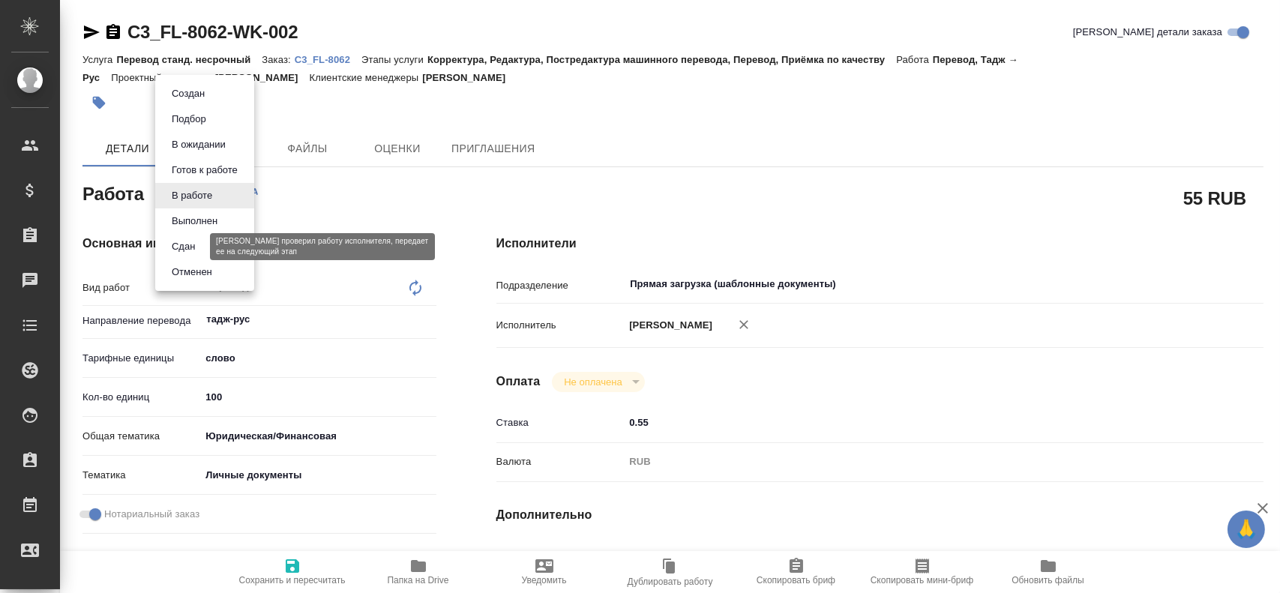
click at [186, 244] on button "Сдан" at bounding box center [183, 246] width 32 height 16
